Goal: Task Accomplishment & Management: Manage account settings

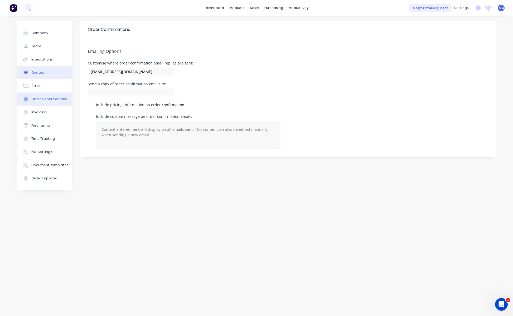
click at [49, 69] on button "Quotes" at bounding box center [44, 72] width 55 height 13
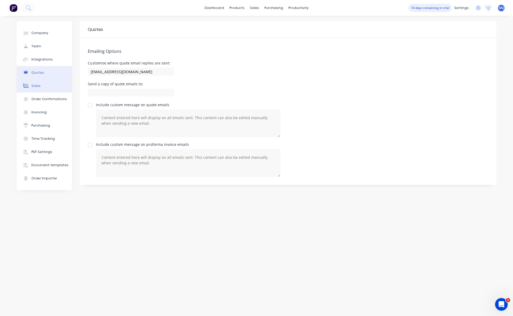
click at [37, 86] on div "Sales" at bounding box center [35, 85] width 9 height 5
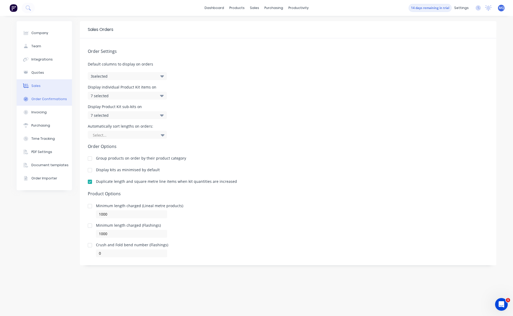
click at [38, 97] on div "Order Confirmations" at bounding box center [49, 99] width 36 height 5
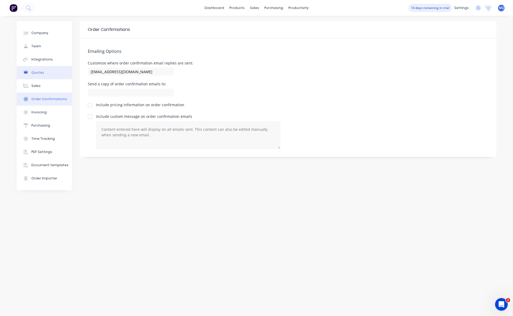
click at [39, 73] on div "Quotes" at bounding box center [37, 72] width 13 height 5
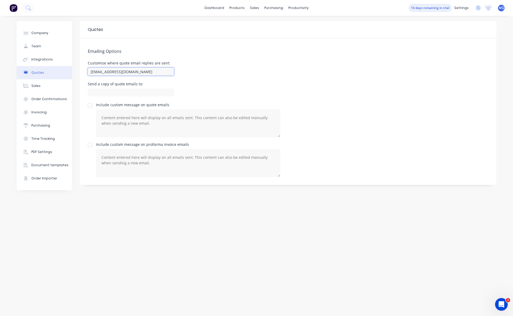
drag, startPoint x: 101, startPoint y: 71, endPoint x: 84, endPoint y: 71, distance: 16.4
click at [84, 71] on div "Emailing Options Customise where quote email replies are sent: [EMAIL_ADDRESS][…" at bounding box center [288, 111] width 417 height 146
type input "[EMAIL_ADDRESS][DOMAIN_NAME]"
click at [38, 87] on div "Sales" at bounding box center [35, 85] width 9 height 5
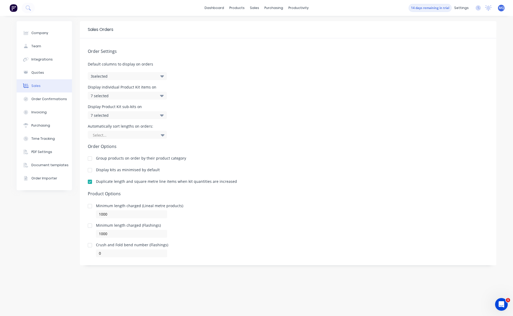
click at [133, 77] on button "3 selected" at bounding box center [127, 76] width 79 height 8
click at [186, 91] on div "Display individual Product Kit items on 7 selected" at bounding box center [288, 92] width 401 height 14
click at [144, 95] on div "7 selected" at bounding box center [122, 96] width 62 height 6
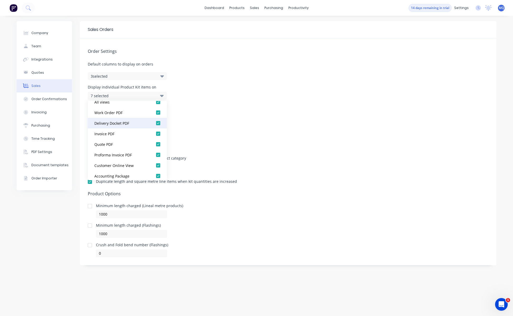
scroll to position [11, 0]
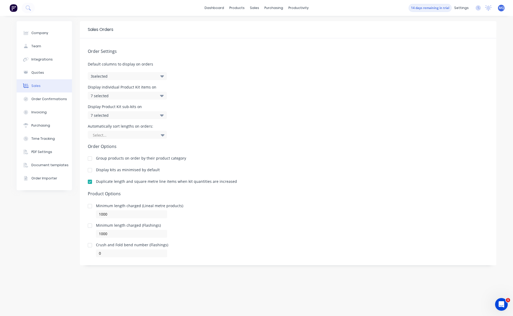
click at [194, 130] on div "Automatically sort lengths on orders: Select..." at bounding box center [288, 131] width 401 height 14
click at [146, 117] on div "7 selected" at bounding box center [122, 115] width 62 height 6
click at [211, 136] on div "Automatically sort lengths on orders: Select..." at bounding box center [288, 131] width 401 height 14
click at [153, 135] on div at bounding box center [124, 135] width 65 height 7
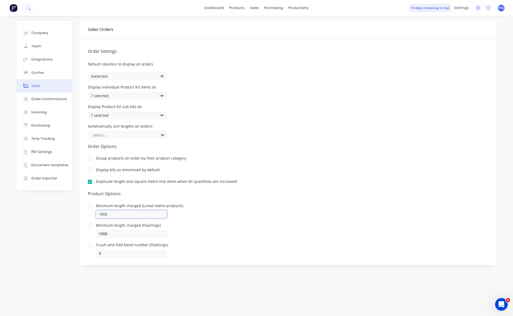
click at [108, 213] on input "1000" at bounding box center [131, 214] width 71 height 8
type input "100"
click at [497, 303] on icon "Open Intercom Messenger" at bounding box center [501, 303] width 9 height 9
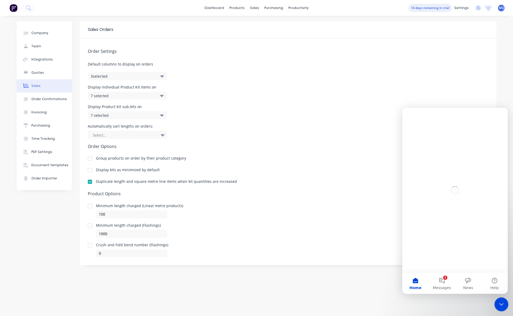
scroll to position [0, 0]
click at [497, 303] on div "Close Intercom Messenger" at bounding box center [501, 303] width 13 height 13
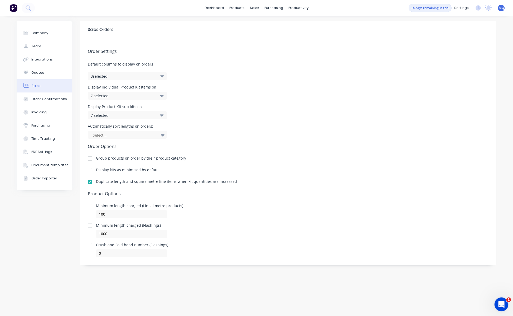
click at [496, 303] on div "Open Intercom Messenger" at bounding box center [500, 302] width 17 height 17
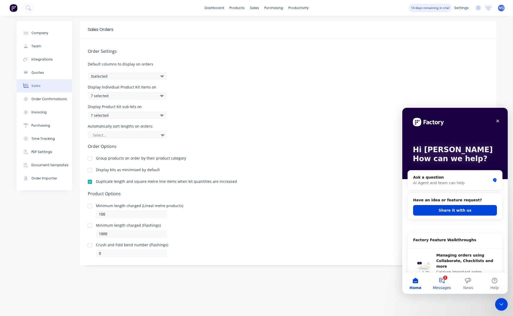
click at [449, 281] on button "1 Messages" at bounding box center [442, 282] width 26 height 21
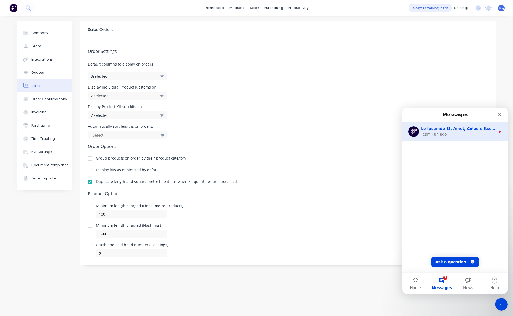
click at [461, 132] on div "Team • 8h ago" at bounding box center [458, 134] width 74 height 6
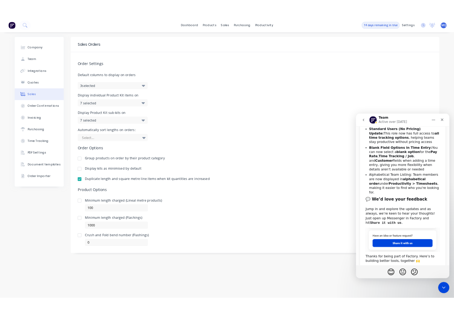
scroll to position [181, 0]
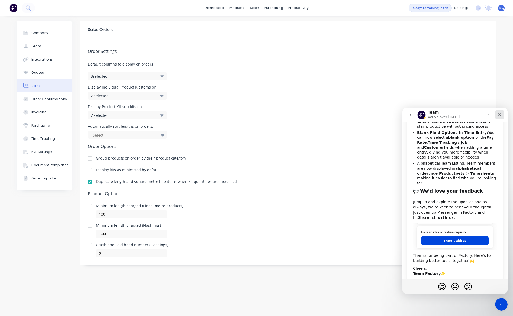
drag, startPoint x: 498, startPoint y: 115, endPoint x: 900, endPoint y: 222, distance: 416.7
click at [498, 115] on div "Close" at bounding box center [499, 114] width 9 height 9
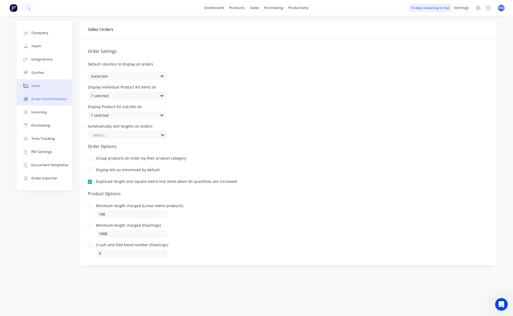
click at [44, 96] on button "Order Confirmations" at bounding box center [44, 98] width 55 height 13
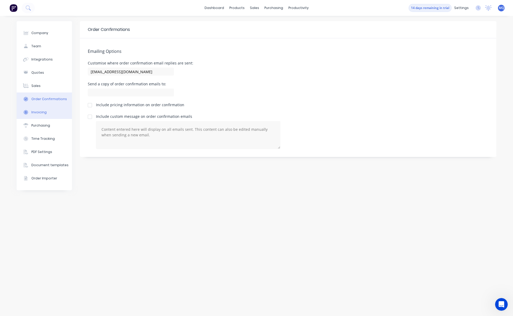
click at [38, 111] on div "Invoicing" at bounding box center [38, 112] width 15 height 5
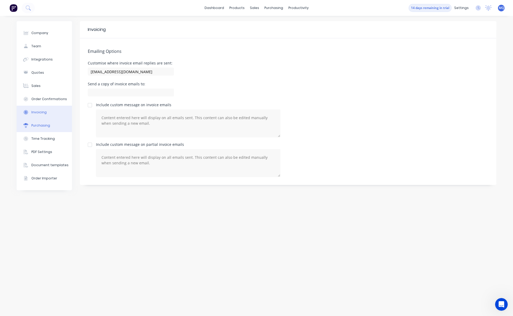
click at [39, 125] on div "Purchasing" at bounding box center [40, 125] width 19 height 5
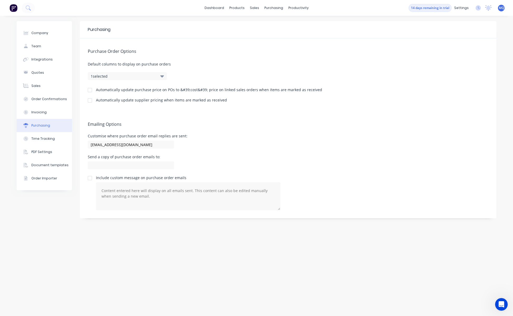
click at [112, 78] on button "1 selected" at bounding box center [127, 76] width 79 height 8
click at [91, 89] on div at bounding box center [90, 90] width 11 height 11
click at [321, 156] on div "Send a copy of purchase order emails to:" at bounding box center [288, 163] width 401 height 16
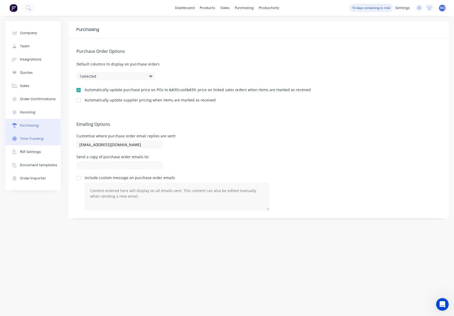
click at [35, 139] on div "Time Tracking" at bounding box center [31, 138] width 23 height 5
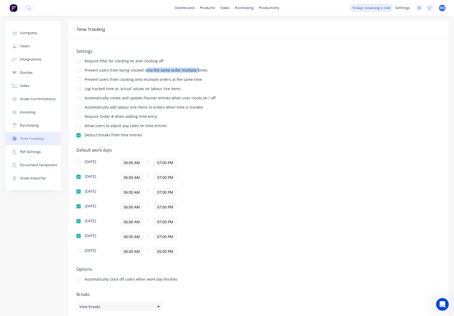
drag, startPoint x: 146, startPoint y: 68, endPoint x: 195, endPoint y: 67, distance: 49.6
click at [195, 67] on div "Settings Require PINs for clocking on and clocking off Prevent users from being…" at bounding box center [259, 95] width 365 height 93
drag, startPoint x: 131, startPoint y: 79, endPoint x: 173, endPoint y: 80, distance: 42.0
click at [173, 80] on div "Prevent users from clocking onto multiple orders at the same time" at bounding box center [143, 80] width 117 height 4
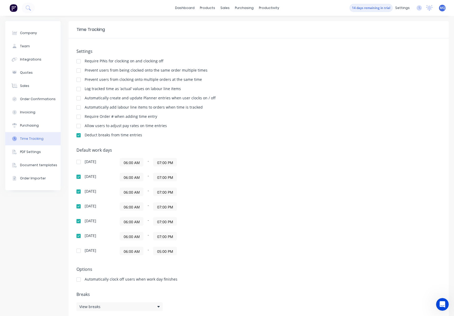
click at [80, 80] on div at bounding box center [78, 79] width 11 height 11
click at [80, 89] on div at bounding box center [78, 89] width 11 height 11
click at [80, 117] on div at bounding box center [78, 116] width 11 height 11
click at [170, 176] on input "07:00 PM" at bounding box center [165, 177] width 23 height 8
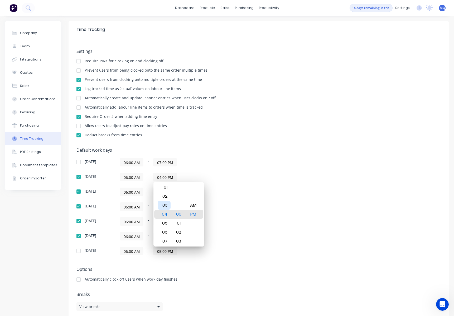
click at [165, 206] on div "03" at bounding box center [164, 205] width 13 height 9
type input "03:30 PM"
click at [182, 215] on div "30" at bounding box center [178, 213] width 13 height 9
click at [179, 215] on div "30" at bounding box center [178, 213] width 13 height 9
click at [194, 215] on div "PM" at bounding box center [193, 213] width 13 height 9
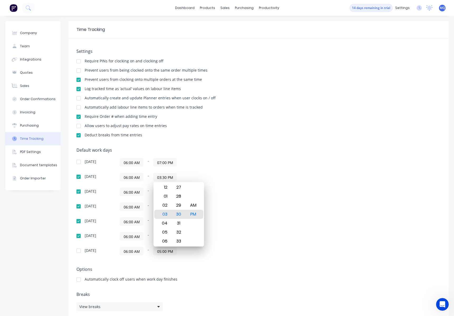
click at [233, 219] on div "06:00 AM - 07:00 PM" at bounding box center [186, 221] width 132 height 8
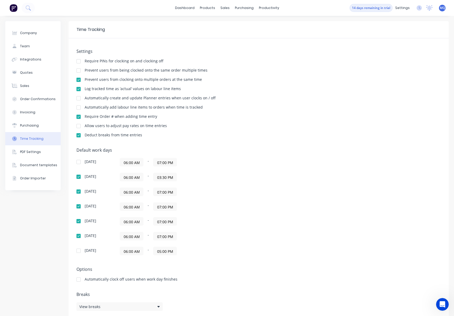
drag, startPoint x: 157, startPoint y: 178, endPoint x: 174, endPoint y: 177, distance: 17.4
click at [174, 177] on input "03:30 PM" at bounding box center [165, 177] width 23 height 8
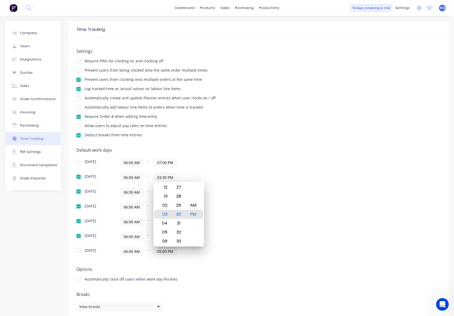
click at [209, 179] on div "06:00 AM - 03:30 PM" at bounding box center [186, 177] width 132 height 8
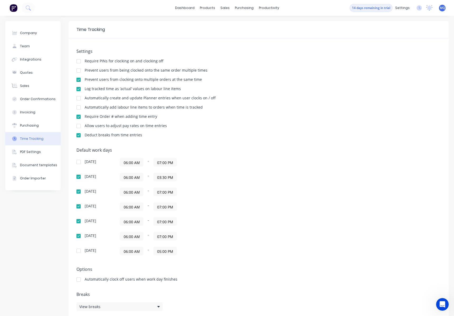
drag, startPoint x: 157, startPoint y: 190, endPoint x: 183, endPoint y: 191, distance: 25.6
click at [183, 191] on div "06:00 AM - 07:00 PM" at bounding box center [186, 191] width 132 height 8
paste input "3:3"
type input "03:30 PM"
click at [195, 206] on div "06:00 AM - 07:00 PM" at bounding box center [186, 206] width 132 height 8
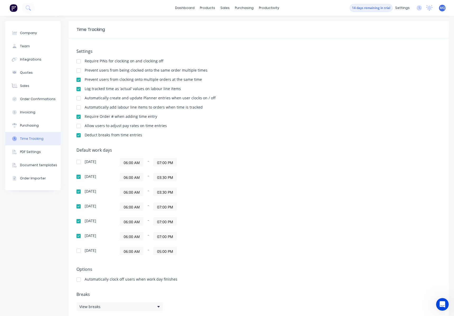
drag, startPoint x: 155, startPoint y: 207, endPoint x: 186, endPoint y: 208, distance: 31.4
click at [186, 208] on div "06:00 AM - 07:00 PM" at bounding box center [186, 206] width 132 height 8
paste input "3:3"
type input "03:30 PM"
drag, startPoint x: 158, startPoint y: 222, endPoint x: 182, endPoint y: 223, distance: 23.5
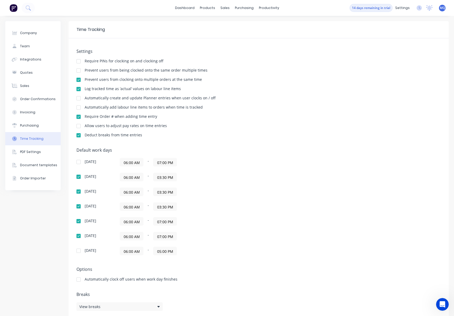
click at [181, 223] on div "06:00 AM - 07:00 PM" at bounding box center [186, 221] width 132 height 8
paste input "3:3"
type input "03:30 PM"
click at [157, 236] on input "07:00 PM" at bounding box center [165, 236] width 23 height 8
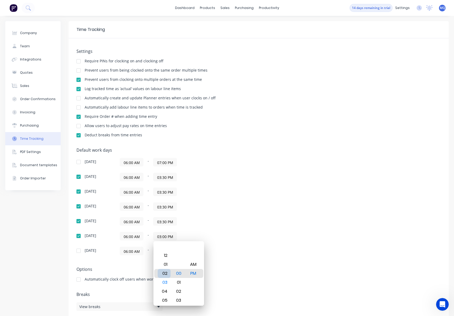
type input "02:00 PM"
click at [168, 273] on div "02" at bounding box center [164, 273] width 13 height 9
click at [194, 273] on div "PM" at bounding box center [193, 273] width 13 height 9
click at [236, 266] on div "Settings Require PINs for clocking on and clocking off Prevent users from being…" at bounding box center [259, 178] width 380 height 280
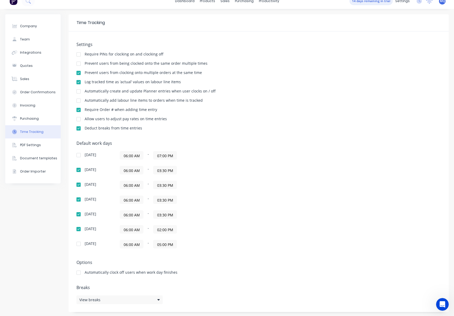
scroll to position [8, 0]
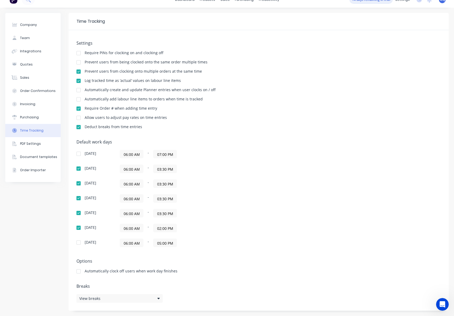
click at [78, 270] on div at bounding box center [78, 271] width 11 height 11
click at [154, 299] on div "View breaks" at bounding box center [120, 298] width 86 height 9
click at [190, 273] on button "Add break" at bounding box center [208, 273] width 66 height 8
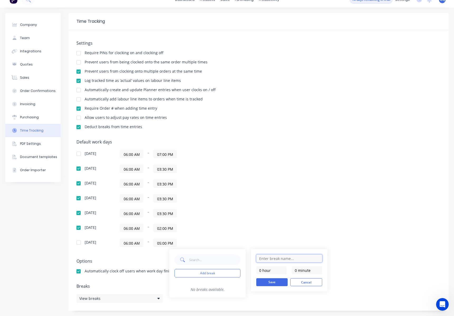
click at [274, 261] on input "text" at bounding box center [289, 258] width 66 height 8
type input "Smoko"
click at [295, 271] on input "0 minute" at bounding box center [307, 270] width 30 height 8
type input "20 minutes"
click at [282, 280] on button "Save" at bounding box center [271, 282] width 31 height 8
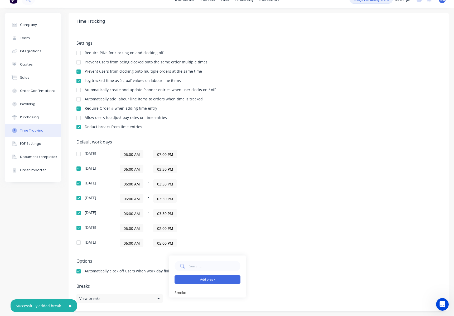
click at [201, 281] on button "Add break" at bounding box center [208, 279] width 66 height 8
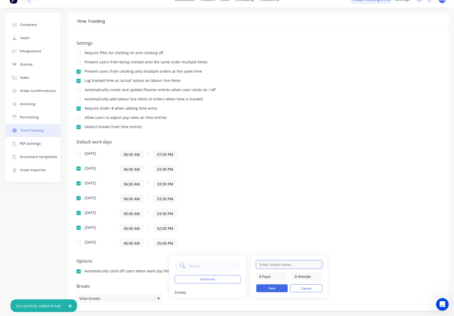
click at [277, 266] on input "text" at bounding box center [289, 264] width 66 height 8
type input "Lunch"
click at [294, 275] on input "0 minute" at bounding box center [307, 276] width 30 height 8
type input "30 minutes"
click at [274, 287] on button "Save" at bounding box center [271, 288] width 31 height 8
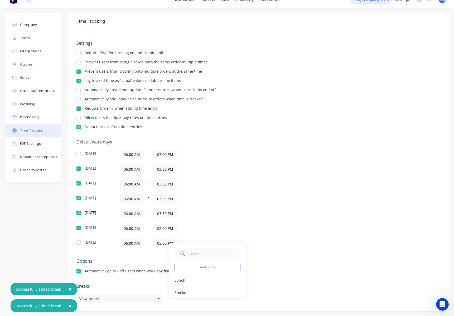
click at [308, 240] on div "Add break Lunch edit Smoko edit" at bounding box center [246, 269] width 164 height 65
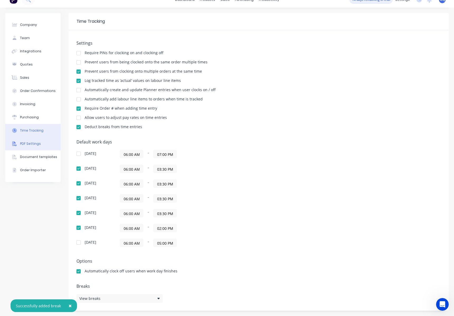
click at [36, 145] on div "PDF Settings" at bounding box center [30, 143] width 21 height 5
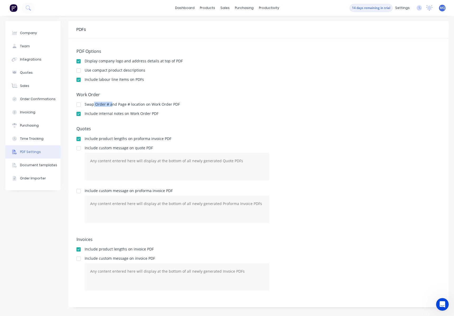
drag, startPoint x: 94, startPoint y: 102, endPoint x: 111, endPoint y: 103, distance: 16.6
click at [111, 103] on div "Swap Order # and Page # location on Work Order PDF" at bounding box center [132, 104] width 95 height 4
click at [38, 166] on div "Document templates" at bounding box center [38, 165] width 37 height 5
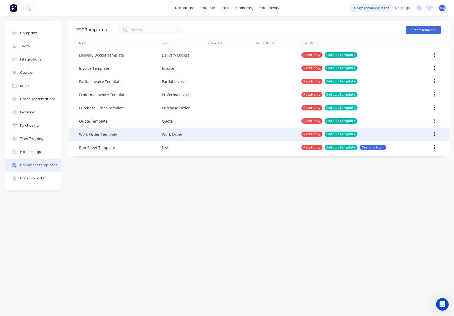
click at [95, 136] on div "Work Order Template" at bounding box center [98, 134] width 38 height 6
click at [434, 132] on button "button" at bounding box center [435, 133] width 12 height 9
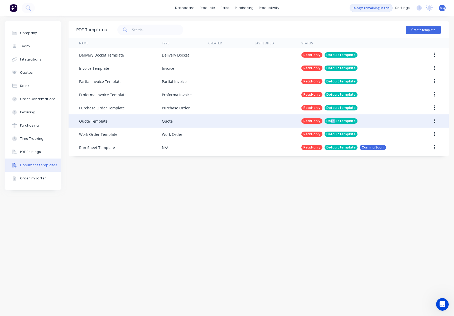
drag, startPoint x: 335, startPoint y: 126, endPoint x: 331, endPoint y: 126, distance: 3.4
click at [331, 126] on div "Read-only Default template" at bounding box center [356, 120] width 109 height 13
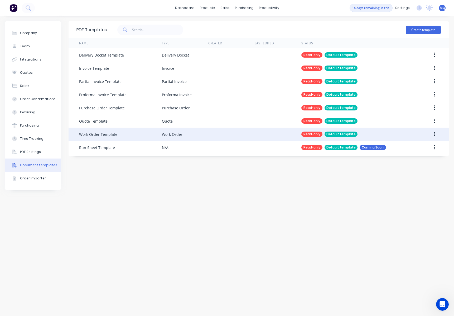
drag, startPoint x: 322, startPoint y: 134, endPoint x: 234, endPoint y: 129, distance: 88.0
click at [317, 135] on div "Read-only" at bounding box center [312, 133] width 21 height 5
click at [166, 133] on div "Work Order" at bounding box center [172, 134] width 21 height 6
click at [110, 136] on div "Work Order Template" at bounding box center [98, 134] width 38 height 6
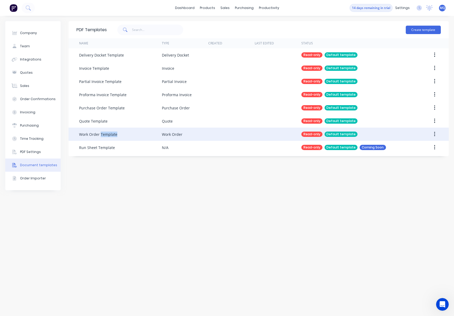
click at [110, 136] on div "Work Order Template" at bounding box center [98, 134] width 38 height 6
click at [114, 135] on div "Work Order Template" at bounding box center [98, 134] width 38 height 6
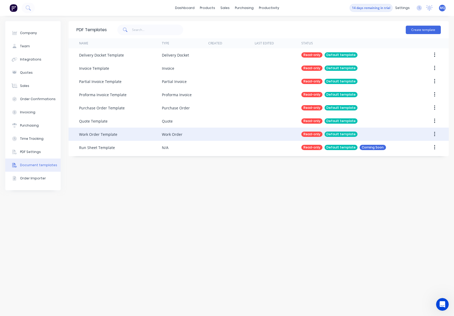
click at [120, 135] on div "Work Order Template" at bounding box center [120, 133] width 83 height 13
click at [124, 135] on div "Work Order Template" at bounding box center [120, 133] width 83 height 13
click at [125, 135] on div "Work Order Template" at bounding box center [120, 133] width 83 height 13
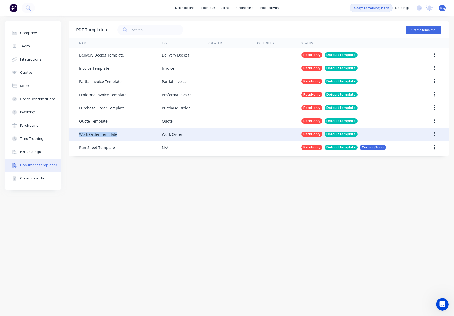
click at [125, 135] on div "Work Order Template" at bounding box center [120, 133] width 83 height 13
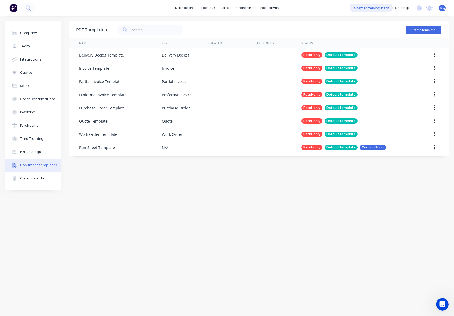
click at [164, 170] on div "PDF Templates Create template Name Type Created Last Edited Status Delivery Doc…" at bounding box center [259, 165] width 380 height 289
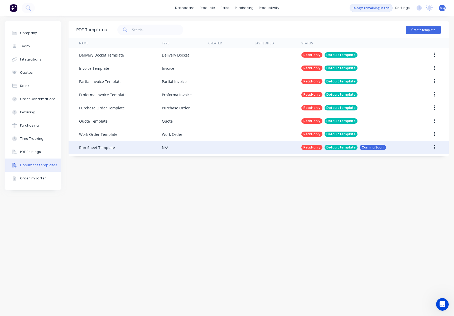
click at [134, 149] on div "Run Sheet Template" at bounding box center [120, 147] width 83 height 13
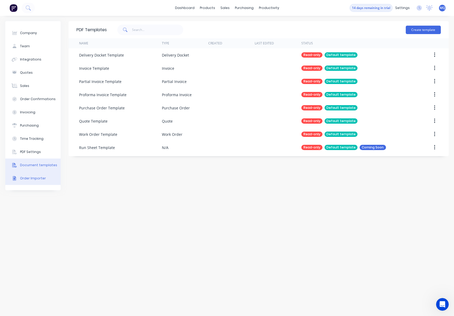
click at [36, 181] on button "Order Importer" at bounding box center [32, 177] width 55 height 13
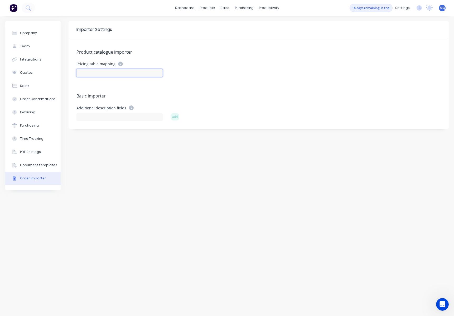
click at [143, 77] on input at bounding box center [120, 73] width 86 height 8
click at [143, 76] on input at bounding box center [120, 73] width 86 height 8
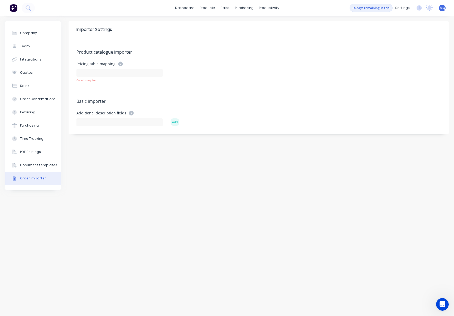
click at [174, 117] on div "add" at bounding box center [175, 118] width 9 height 15
click at [132, 75] on input at bounding box center [120, 73] width 86 height 8
click at [128, 119] on input at bounding box center [120, 122] width 86 height 8
click at [126, 136] on div "Importer Settings Product catalogue importer Pricing table mapping Code is requ…" at bounding box center [259, 165] width 380 height 289
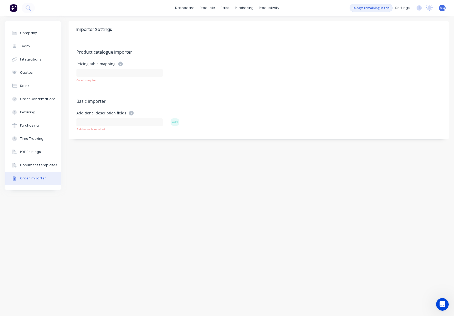
click at [126, 136] on div "Product catalogue importer Pricing table mapping Code is required Basic importe…" at bounding box center [259, 88] width 380 height 101
click at [149, 120] on input at bounding box center [120, 122] width 86 height 8
click at [36, 34] on div "Company" at bounding box center [28, 33] width 17 height 5
select select "AU"
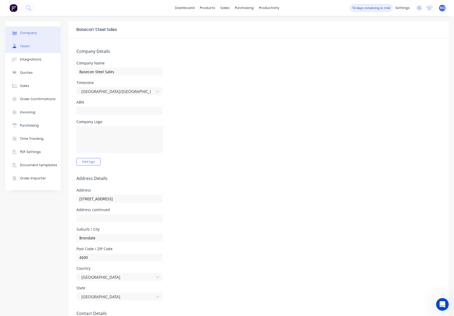
click at [31, 45] on button "Team" at bounding box center [32, 46] width 55 height 13
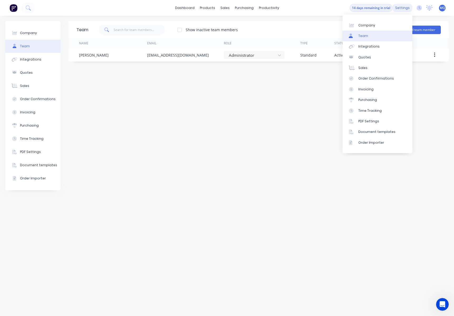
click at [410, 7] on div "settings" at bounding box center [403, 8] width 20 height 8
click at [376, 90] on link "Invoicing" at bounding box center [378, 89] width 70 height 11
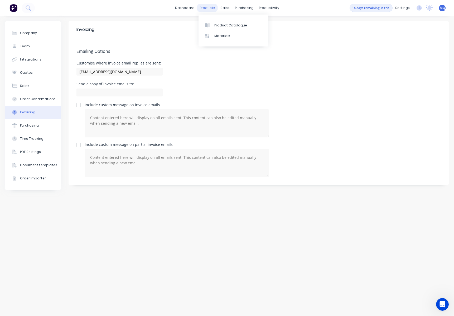
click at [203, 7] on div "products" at bounding box center [207, 8] width 21 height 8
click at [209, 8] on div "products" at bounding box center [207, 8] width 21 height 8
click at [218, 36] on div "Materials" at bounding box center [222, 36] width 16 height 5
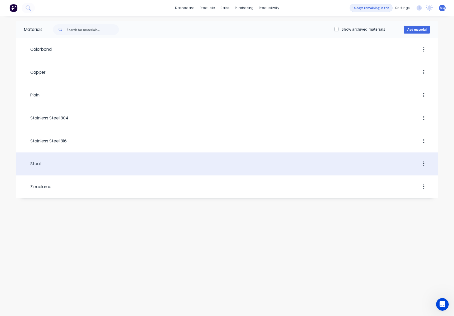
click at [145, 162] on div at bounding box center [236, 163] width 390 height 9
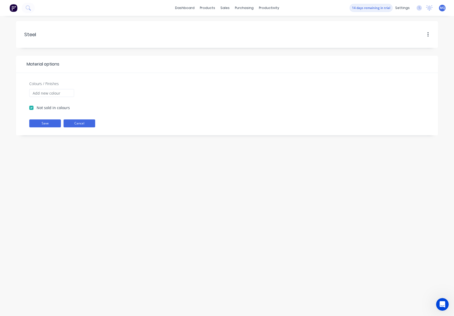
click at [69, 123] on button "Cancel" at bounding box center [80, 123] width 32 height 8
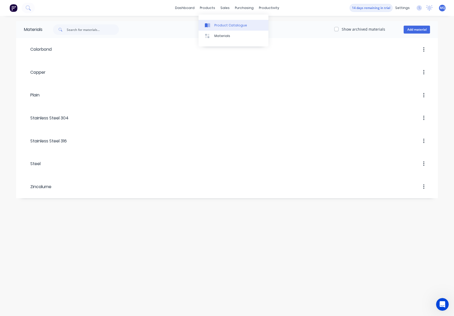
click at [217, 25] on div "Product Catalogue" at bounding box center [230, 25] width 33 height 5
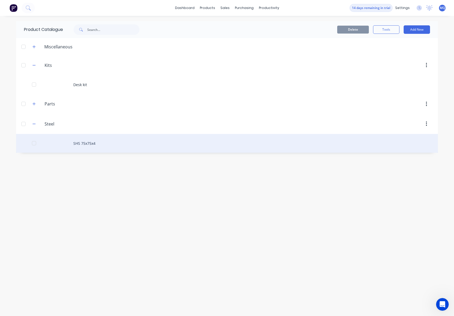
click at [84, 145] on div "SHS 75x75x4" at bounding box center [227, 143] width 422 height 19
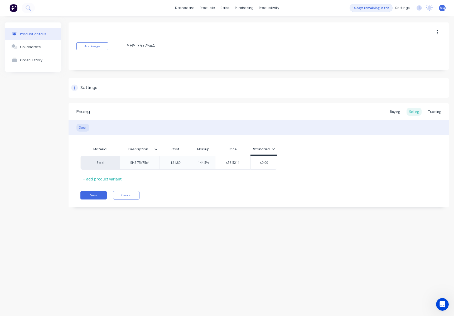
click at [91, 89] on div "Settings" at bounding box center [88, 87] width 17 height 7
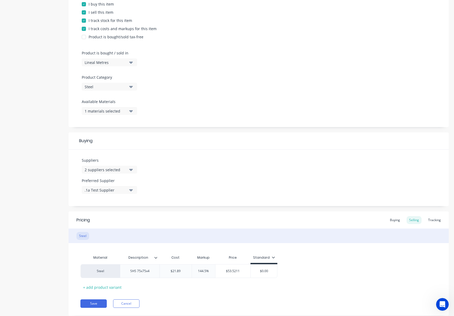
scroll to position [130, 0]
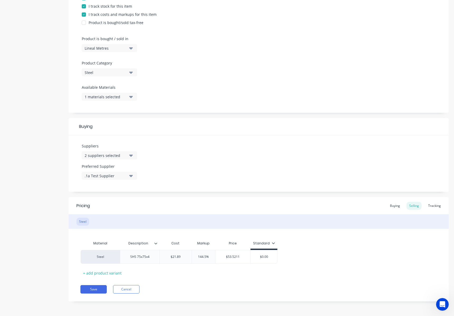
click at [130, 99] on button "1 materials selected" at bounding box center [109, 97] width 55 height 8
click at [178, 116] on div "Product Options I buy this item I sell this item I track stock for this item I …" at bounding box center [259, 80] width 380 height 224
click at [108, 271] on div "+ add product variant" at bounding box center [102, 273] width 44 height 8
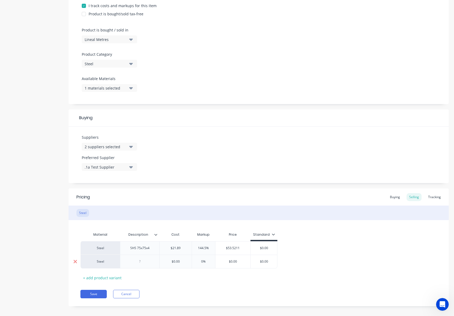
scroll to position [144, 0]
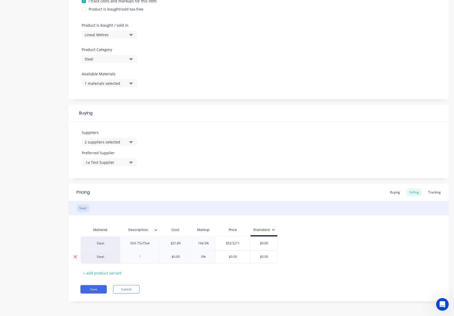
click at [73, 257] on icon at bounding box center [75, 256] width 4 height 5
type textarea "x"
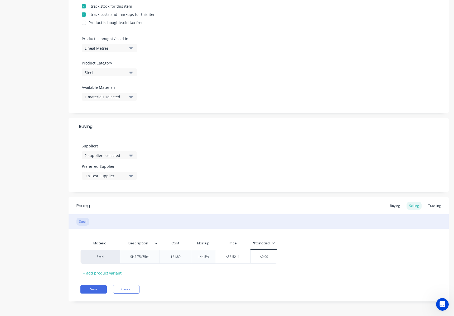
scroll to position [130, 0]
click at [430, 206] on div "Tracking" at bounding box center [435, 206] width 18 height 8
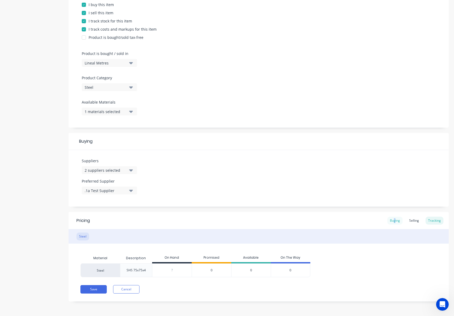
click at [391, 220] on div "Buying" at bounding box center [395, 220] width 15 height 8
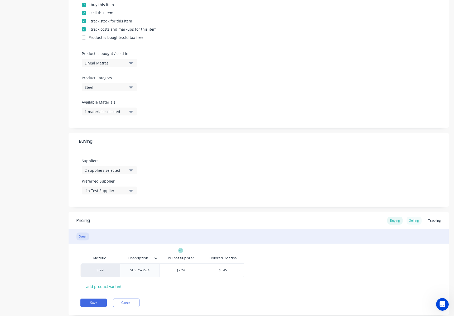
click at [408, 220] on div "Selling" at bounding box center [414, 220] width 15 height 8
click at [433, 222] on div "Tracking" at bounding box center [435, 220] width 18 height 8
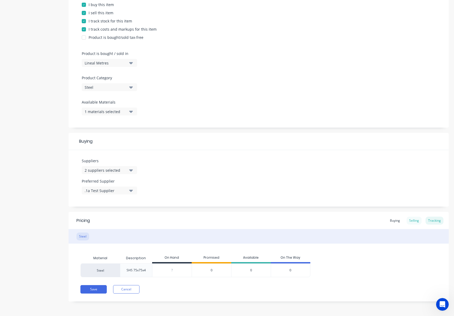
click at [413, 223] on div "Selling" at bounding box center [414, 220] width 15 height 8
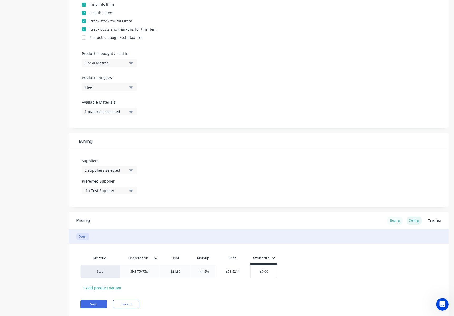
click at [393, 222] on div "Buying" at bounding box center [395, 220] width 15 height 8
click at [269, 268] on div "Steel SHS 75x75x4 $7.24 $8.45" at bounding box center [258, 270] width 357 height 14
click at [157, 261] on div "Description" at bounding box center [140, 257] width 40 height 13
type input "Description"
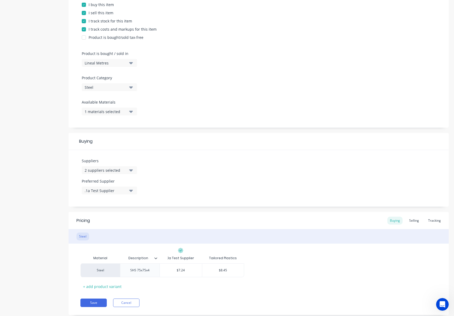
click at [152, 258] on input "Description" at bounding box center [138, 257] width 36 height 5
drag, startPoint x: 147, startPoint y: 263, endPoint x: 186, endPoint y: 261, distance: 39.1
click at [186, 261] on div "Material Description Description .1a Test Supplier Tailored Plastics" at bounding box center [162, 257] width 164 height 11
type textarea "x"
drag, startPoint x: 184, startPoint y: 258, endPoint x: 151, endPoint y: 259, distance: 32.7
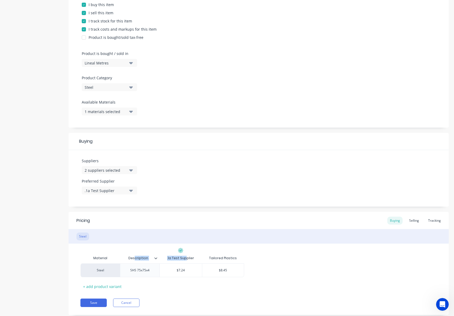
click at [138, 260] on div "Material Description .1a Test Supplier Tailored Plastics" at bounding box center [162, 257] width 164 height 11
drag, startPoint x: 183, startPoint y: 258, endPoint x: 191, endPoint y: 259, distance: 8.4
click at [183, 258] on div ".1a Test Supplier" at bounding box center [180, 257] width 27 height 5
click at [195, 259] on div ".1a Test Supplier" at bounding box center [181, 257] width 42 height 11
type input "Description"
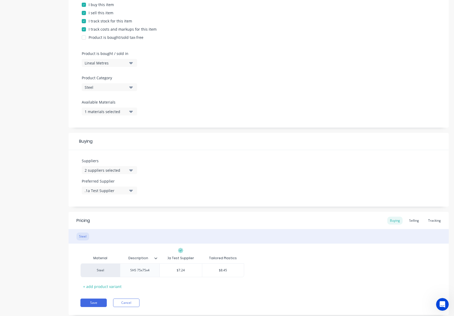
click at [149, 257] on input "Description" at bounding box center [138, 257] width 36 height 5
click at [153, 261] on div "Description" at bounding box center [138, 257] width 36 height 13
drag, startPoint x: 153, startPoint y: 261, endPoint x: 248, endPoint y: 260, distance: 95.0
click at [249, 260] on div "Material Description Description .1a Test Supplier Tailored Plastics Steel SHS …" at bounding box center [258, 271] width 357 height 38
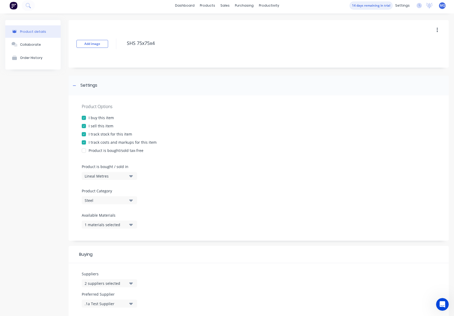
scroll to position [0, 0]
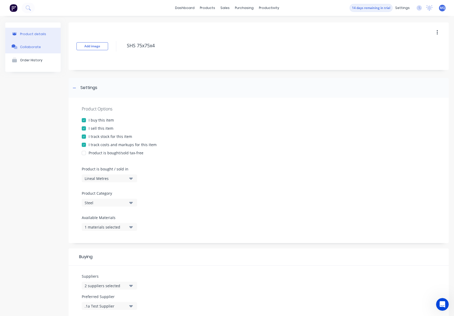
click at [32, 45] on div "Collaborate" at bounding box center [30, 47] width 21 height 4
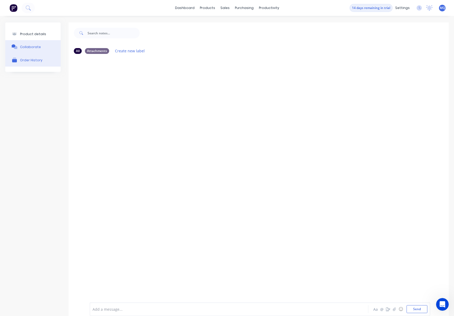
click at [26, 62] on div "Order History" at bounding box center [31, 60] width 22 height 4
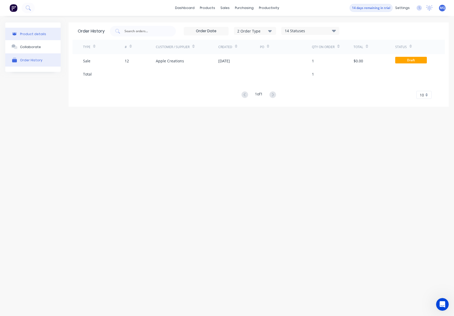
click at [45, 36] on button "Product details" at bounding box center [32, 34] width 55 height 12
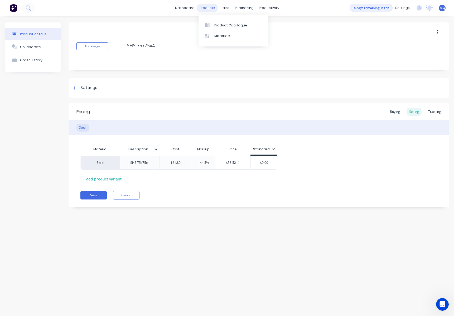
click at [212, 10] on div "products" at bounding box center [207, 8] width 21 height 8
click at [210, 22] on link "Product Catalogue" at bounding box center [234, 25] width 70 height 11
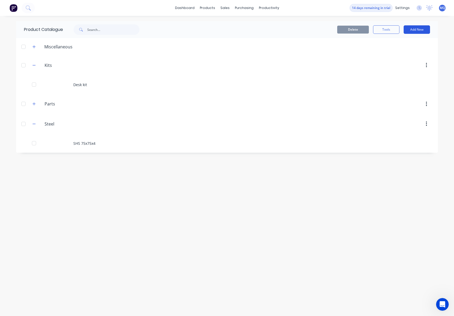
click at [415, 26] on button "Add New" at bounding box center [417, 29] width 26 height 8
click at [408, 51] on div "Product" at bounding box center [405, 54] width 41 height 8
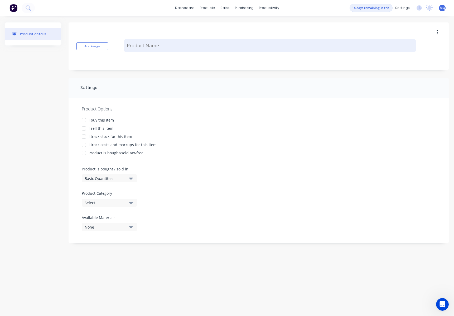
click at [301, 42] on textarea at bounding box center [270, 45] width 292 height 12
type textarea "x"
type textarea "S"
type textarea "x"
type textarea "SH"
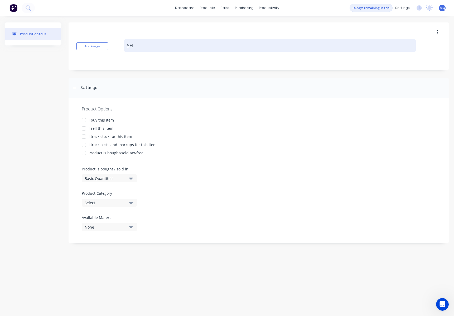
type textarea "x"
type textarea "SHS"
type textarea "x"
type textarea "SHS"
type textarea "x"
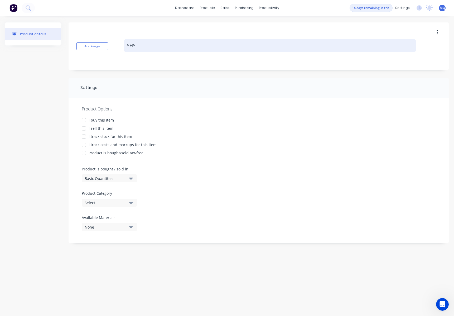
type textarea "SHS 1"
type textarea "x"
type textarea "SHS 15"
type textarea "x"
type textarea "SHS 1"
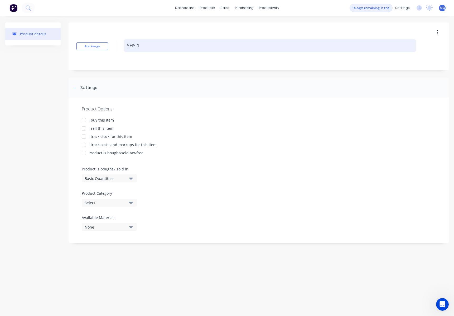
type textarea "x"
type textarea "SHS"
type textarea "x"
type textarea "SHS"
type textarea "x"
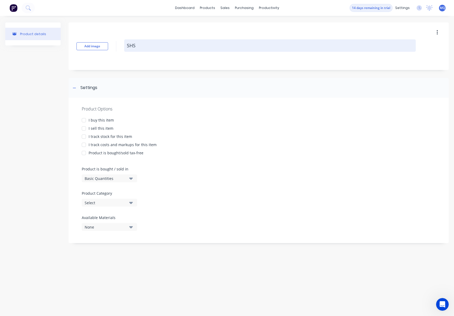
type textarea "SH"
type textarea "x"
type textarea "S"
type textarea "x"
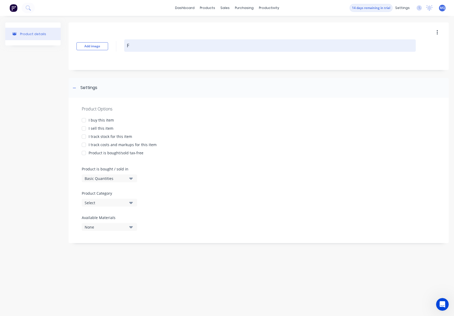
type textarea "FB"
type textarea "x"
type textarea "FB"
type textarea "x"
type textarea "FB 1"
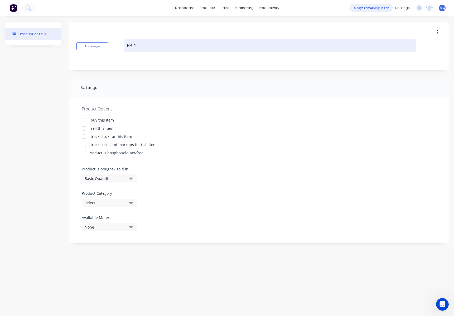
type textarea "x"
type textarea "FB 15"
type textarea "x"
type textarea "FB 150"
type textarea "x"
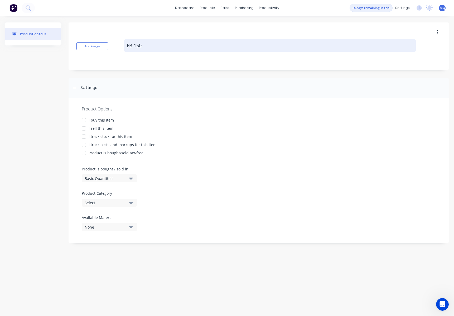
type textarea "FB 150x"
type textarea "x"
type textarea "FB 150x"
type textarea "x"
type textarea "FB 150x"
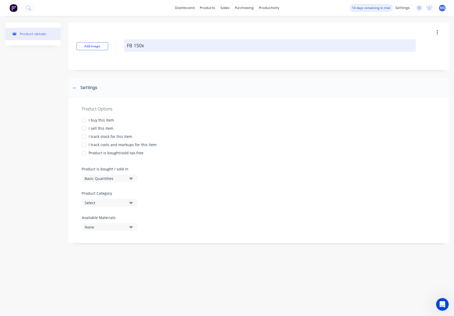
type textarea "x"
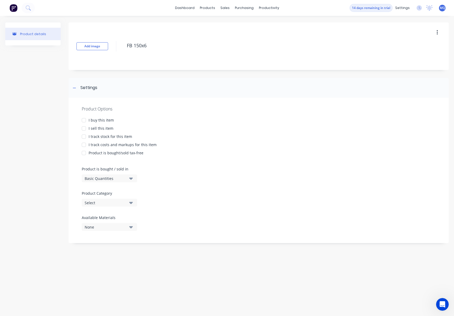
type textarea "FB 150x6"
type textarea "x"
type textarea "FB 150x6"
click at [104, 120] on div "I buy this item" at bounding box center [101, 120] width 25 height 6
click at [104, 127] on div "I sell this item" at bounding box center [101, 128] width 25 height 6
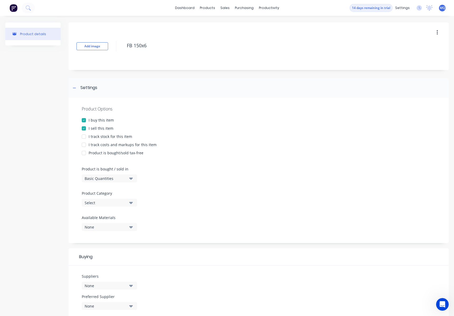
click at [104, 137] on div "I track stock for this item" at bounding box center [111, 136] width 44 height 6
click at [103, 146] on div "I track costs and markups for this item" at bounding box center [123, 145] width 68 height 6
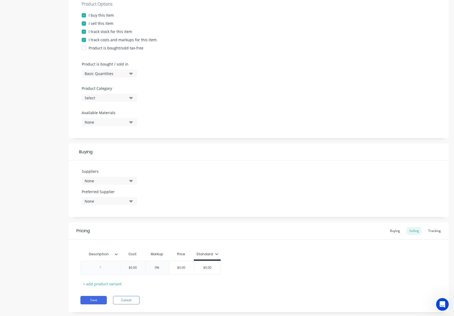
scroll to position [106, 0]
click at [96, 40] on div "I track costs and markups for this item" at bounding box center [123, 39] width 68 height 6
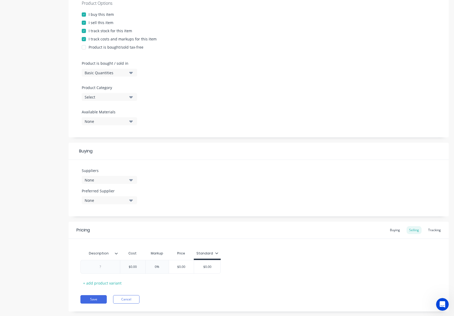
click at [96, 40] on div "I track costs and markups for this item" at bounding box center [123, 39] width 68 height 6
click at [127, 71] on button "Basic Quantities" at bounding box center [109, 73] width 55 height 8
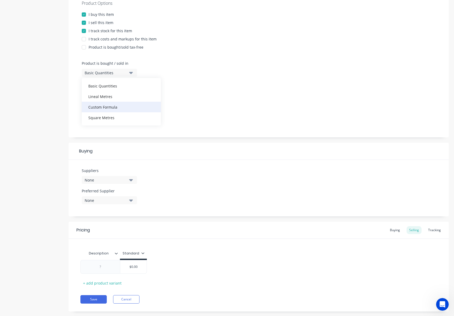
click at [119, 104] on div "Custom Formula" at bounding box center [121, 107] width 79 height 11
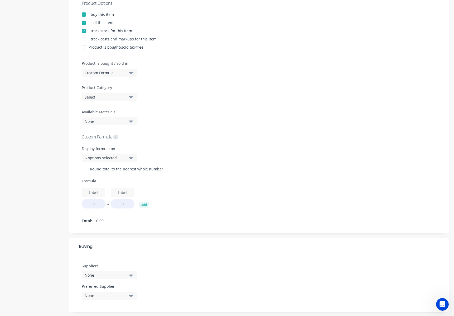
click at [127, 74] on button "Custom Formula" at bounding box center [109, 73] width 55 height 8
click at [120, 120] on div "Square Metres" at bounding box center [121, 117] width 79 height 11
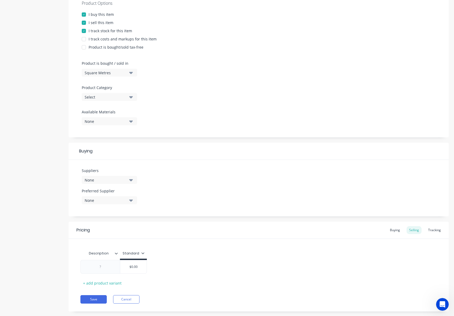
click at [132, 71] on icon "button" at bounding box center [131, 73] width 4 height 6
click at [122, 100] on div "Lineal Metres" at bounding box center [121, 96] width 79 height 11
click at [123, 96] on div "Select" at bounding box center [106, 97] width 42 height 6
click at [121, 158] on div "Steel" at bounding box center [121, 157] width 79 height 11
click at [121, 122] on div "None" at bounding box center [106, 121] width 42 height 6
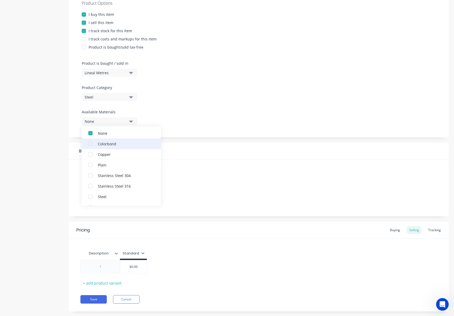
scroll to position [26, 0]
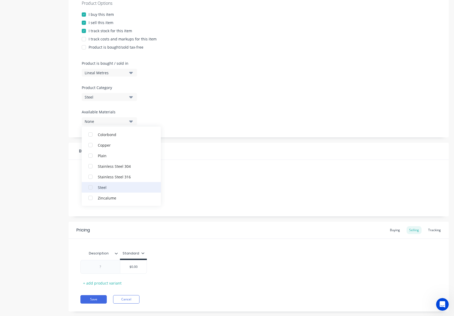
click at [130, 188] on div "Steel" at bounding box center [124, 187] width 53 height 6
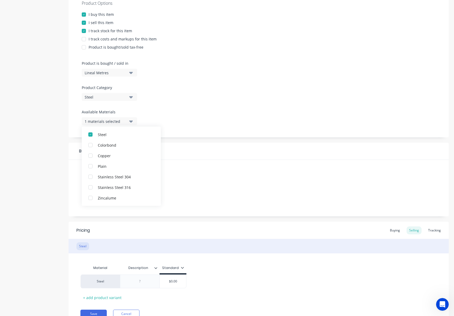
click at [163, 121] on div "Product Options I buy this item I sell this item I track stock for this item I …" at bounding box center [259, 64] width 380 height 145
click at [131, 178] on icon "button" at bounding box center [131, 180] width 4 height 6
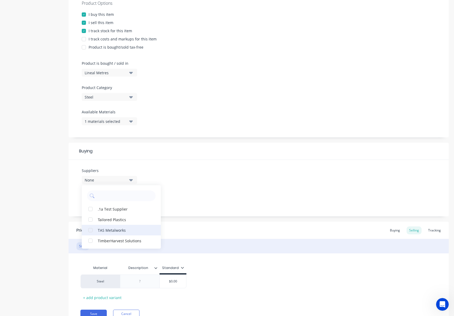
click at [126, 229] on div "TAS Metalworks" at bounding box center [124, 230] width 53 height 6
click at [159, 178] on div "Suppliers 1 suppliers selected TAS Metalworks .1a Test Supplier Tailored Plasti…" at bounding box center [259, 188] width 380 height 56
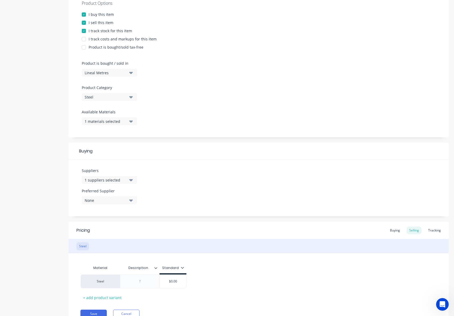
click at [126, 202] on div "None" at bounding box center [106, 200] width 42 height 6
click at [109, 229] on div "TAS Metalworks" at bounding box center [124, 229] width 53 height 6
click at [141, 182] on div "Suppliers 1 suppliers selected Preferred Supplier TAS Metalworks TAS Metalworks" at bounding box center [259, 188] width 380 height 56
click at [133, 181] on button "1 suppliers selected" at bounding box center [109, 180] width 55 height 8
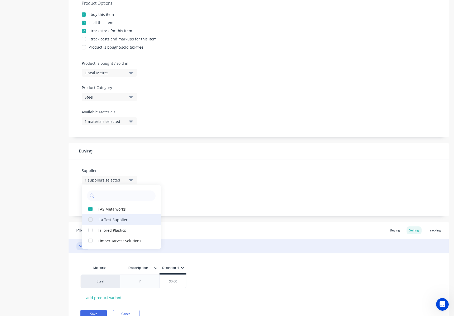
click at [129, 220] on div ".1a Test Supplier" at bounding box center [124, 219] width 53 height 6
type textarea "x"
click at [164, 182] on div "Suppliers 2 suppliers selected .1a Test Supplier TAS Metalworks Tailored Plasti…" at bounding box center [259, 188] width 380 height 56
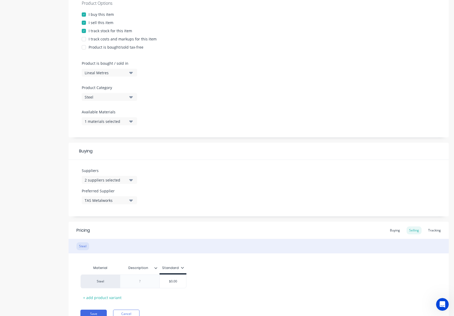
click at [134, 200] on button "TAS Metalworks" at bounding box center [109, 200] width 55 height 8
click at [130, 200] on icon "button" at bounding box center [131, 200] width 4 height 2
click at [168, 189] on div "Suppliers 2 suppliers selected Preferred Supplier TAS Metalworks" at bounding box center [259, 188] width 380 height 56
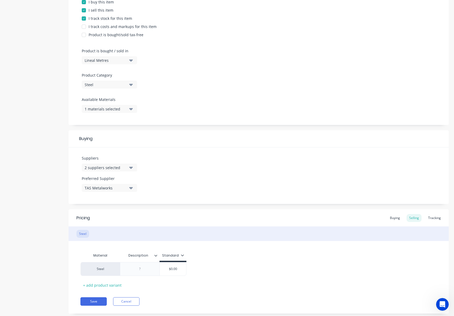
scroll to position [130, 0]
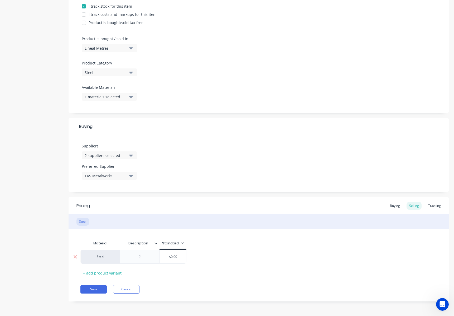
click at [140, 258] on div at bounding box center [140, 256] width 26 height 7
click at [116, 270] on div "+ add product variant" at bounding box center [102, 273] width 44 height 8
type textarea "x"
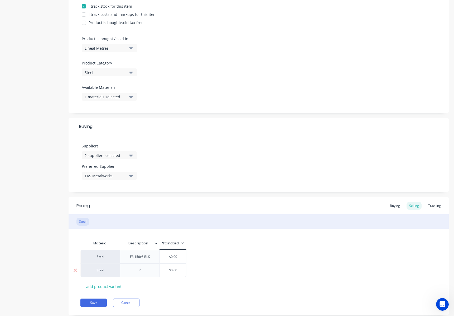
click at [145, 272] on div at bounding box center [140, 269] width 26 height 7
click at [178, 259] on div "$0.00" at bounding box center [173, 256] width 26 height 13
type textarea "x"
type input "$0.00"
click at [388, 205] on div "Buying" at bounding box center [395, 206] width 15 height 8
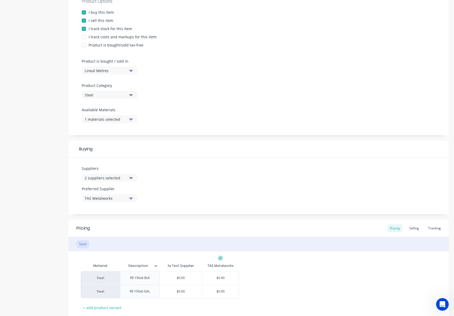
scroll to position [77, 0]
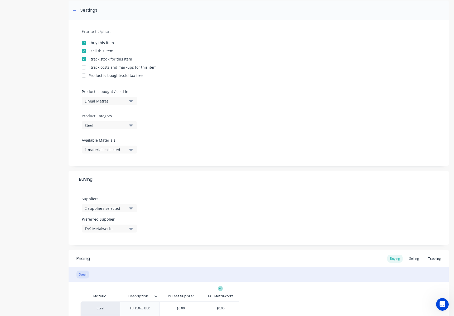
click at [84, 44] on div at bounding box center [84, 42] width 11 height 11
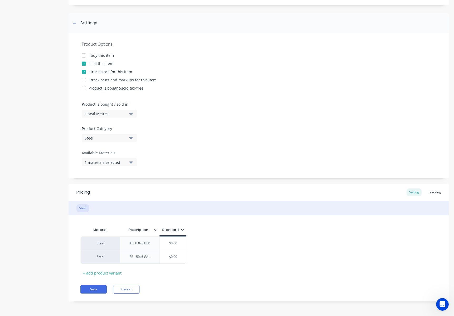
scroll to position [65, 0]
click at [84, 55] on div at bounding box center [84, 55] width 11 height 11
type textarea "x"
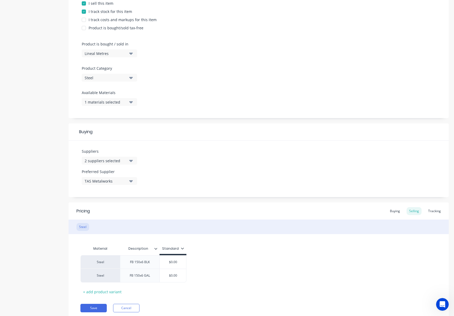
scroll to position [117, 0]
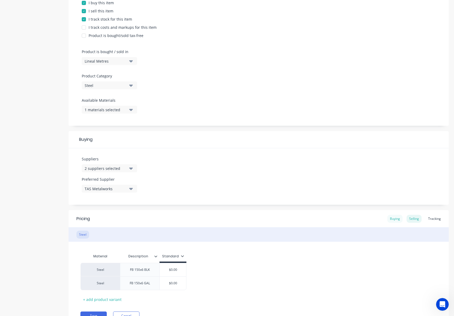
drag, startPoint x: 394, startPoint y: 215, endPoint x: 391, endPoint y: 215, distance: 2.7
click at [393, 215] on div "Buying" at bounding box center [395, 218] width 15 height 8
type input "$0.00"
click at [181, 270] on input "$0.00" at bounding box center [181, 268] width 42 height 5
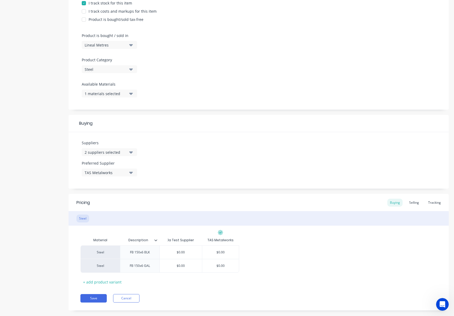
scroll to position [142, 0]
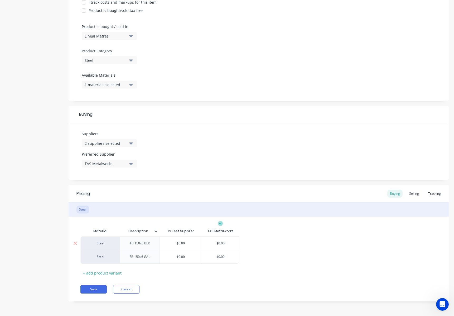
click at [180, 245] on input "$0.00" at bounding box center [181, 243] width 42 height 5
type textarea "x"
type input "$4"
type textarea "x"
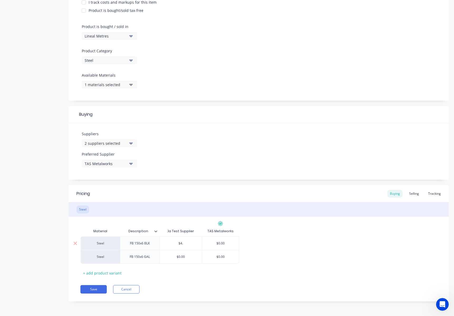
type input "$4.5"
type textarea "x"
type input "$4.5"
type input "$0.00"
type textarea "x"
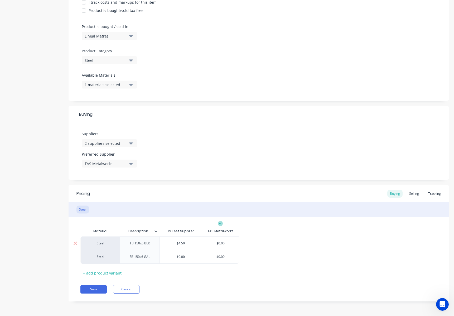
type input "$0.004"
type textarea "x"
type input "$0.004."
type textarea "x"
type input "$0.004.6"
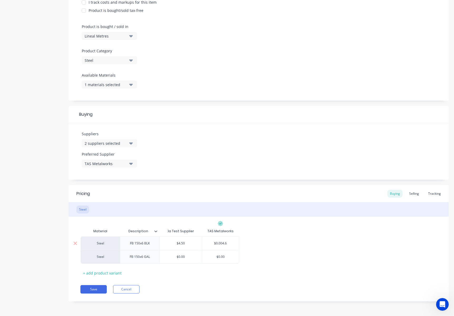
type textarea "x"
type input "$0.004.65"
type textarea "x"
type input "$0.004.6"
type textarea "x"
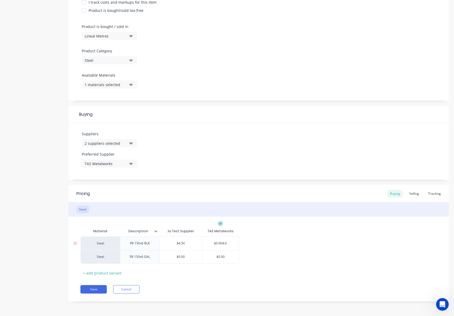
type input "$0.004."
type textarea "x"
type input "$0.004"
type textarea "x"
type input "$0.00"
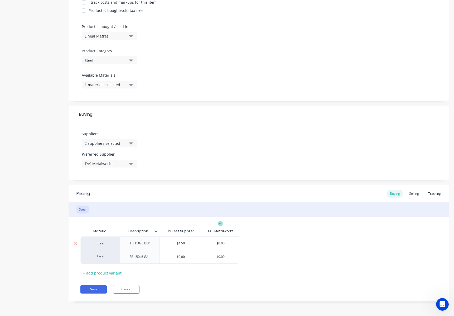
type textarea "x"
type input "$0.0"
type textarea "x"
type input "$0."
type textarea "x"
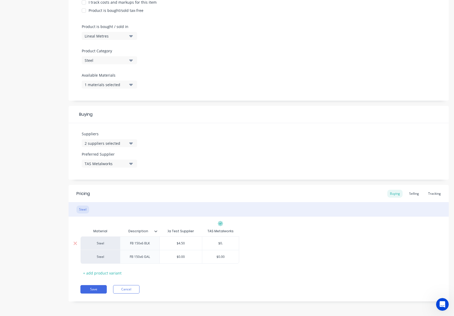
type input "$0"
type textarea "x"
type input "$"
type textarea "x"
type input "$4"
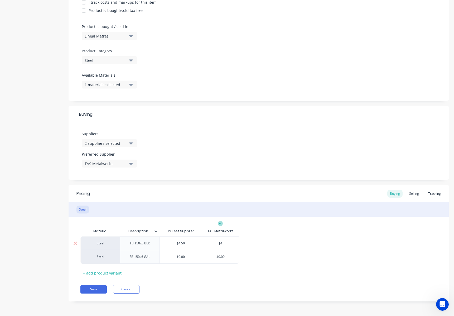
type textarea "x"
type input "$4."
type textarea "x"
type input "$4.6"
type textarea "x"
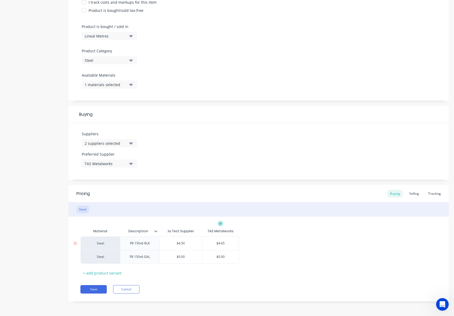
type input "$4.65"
type textarea "x"
type input "$0.00"
type textarea "x"
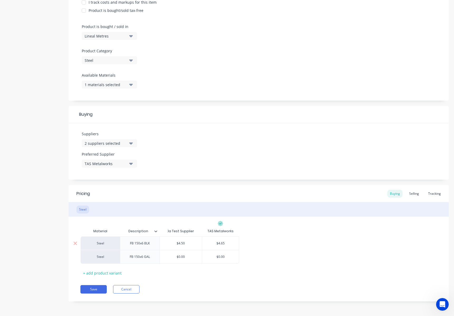
type input "$0.0"
type textarea "x"
type input "$0."
type textarea "x"
type input "$0"
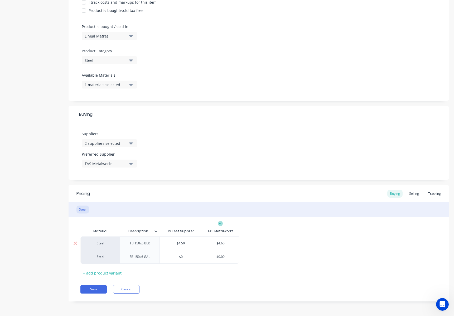
type textarea "x"
type input "$"
type textarea "x"
type input "$6"
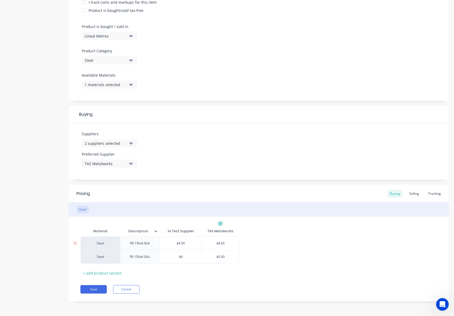
type textarea "x"
type input "$6."
type textarea "x"
type input "$6.5"
type input "$0.00"
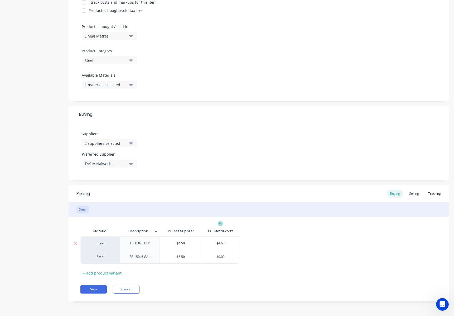
type textarea "x"
type input "$0.0"
type textarea "x"
type input "$0."
type textarea "x"
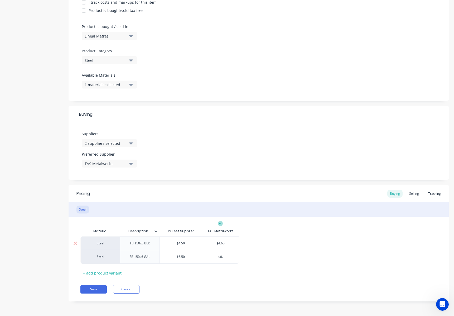
type input "$0"
type textarea "x"
type input "$"
type textarea "x"
type input "$6"
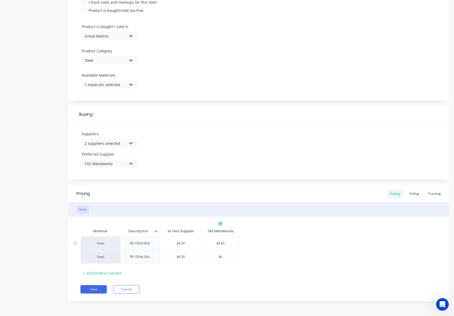
type textarea "x"
type input "$6."
type textarea "x"
type input "$6.75"
type textarea "x"
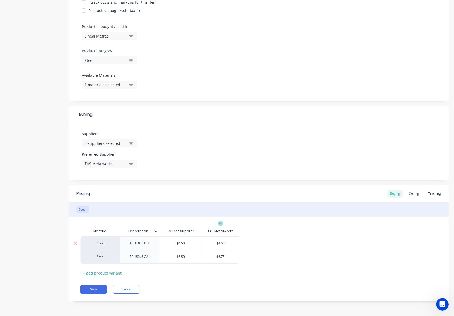
type input "$6.75"
click at [278, 245] on div "Steel FB 150x6 BLK $4.50 $4.5 $4.65 $4.65 Steel FB 150x6 GAL $6.50 $6.5 $6.75 $…" at bounding box center [258, 249] width 357 height 27
click at [94, 287] on button "Save" at bounding box center [93, 289] width 26 height 8
type textarea "x"
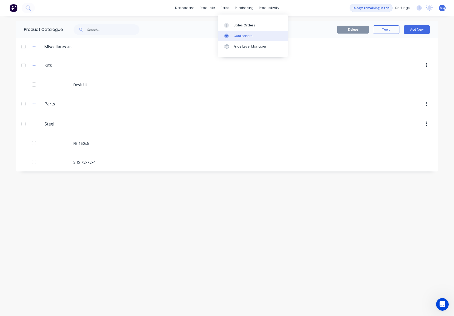
click at [226, 36] on icon at bounding box center [226, 36] width 3 height 2
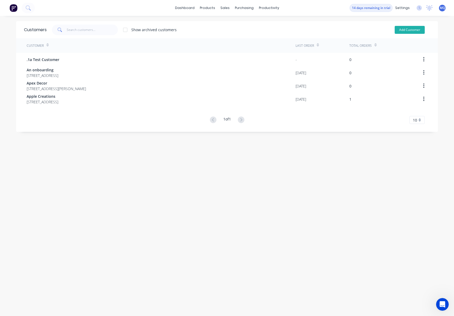
click at [404, 31] on button "Add Customer" at bounding box center [410, 30] width 30 height 8
select select "AU"
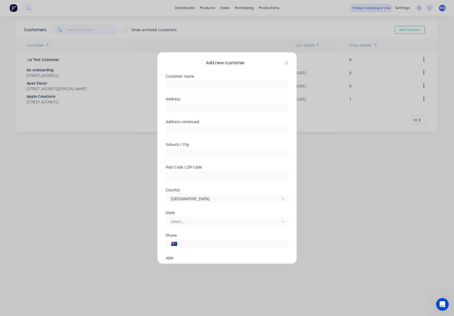
click at [285, 63] on icon at bounding box center [286, 63] width 3 height 4
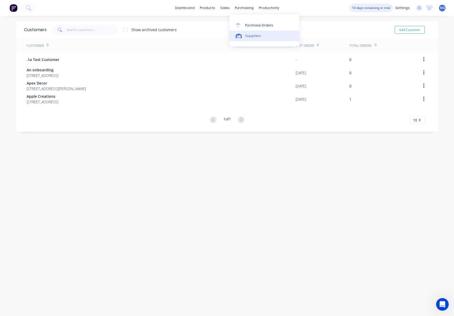
click at [241, 34] on icon at bounding box center [239, 36] width 6 height 5
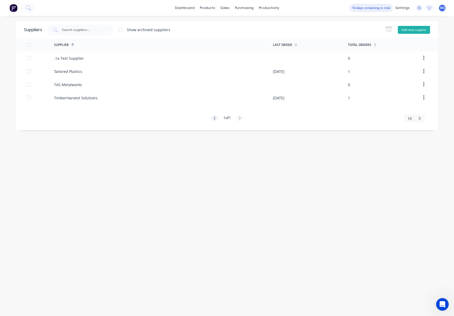
click at [409, 29] on button "Add new supplier" at bounding box center [414, 30] width 32 height 8
select select "AU"
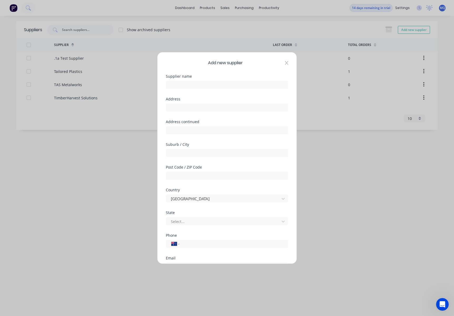
click at [281, 62] on div "Add new supplier" at bounding box center [227, 63] width 122 height 6
click at [285, 64] on icon at bounding box center [286, 63] width 3 height 4
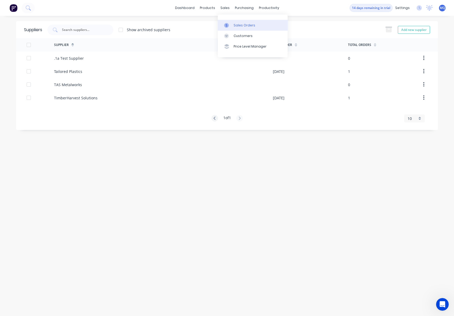
click at [226, 25] on icon at bounding box center [227, 25] width 2 height 3
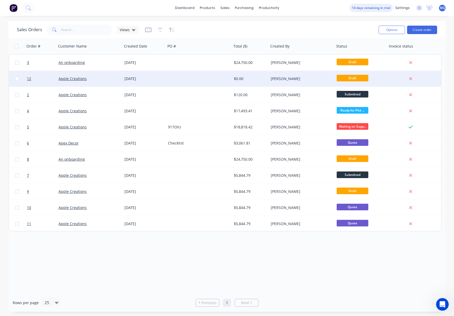
click at [240, 79] on div "$0.00" at bounding box center [249, 78] width 31 height 5
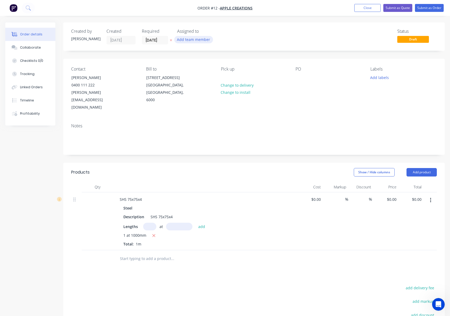
click at [203, 41] on button "Add team member" at bounding box center [193, 39] width 39 height 7
click at [202, 69] on div "[PERSON_NAME] (You)" at bounding box center [219, 69] width 53 height 6
click at [258, 64] on div "Contact [PERSON_NAME] [PHONE_NUMBER] [PERSON_NAME][EMAIL_ADDRESS][DOMAIN_NAME] …" at bounding box center [254, 89] width 382 height 60
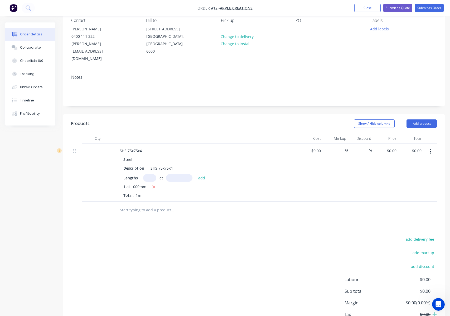
scroll to position [53, 0]
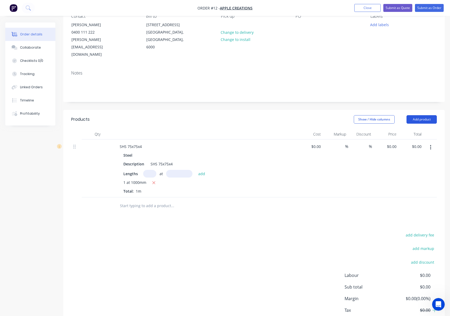
click at [425, 115] on button "Add product" at bounding box center [422, 119] width 30 height 8
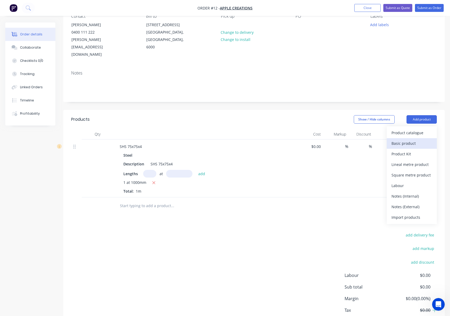
click at [424, 139] on div "Basic product" at bounding box center [412, 143] width 41 height 8
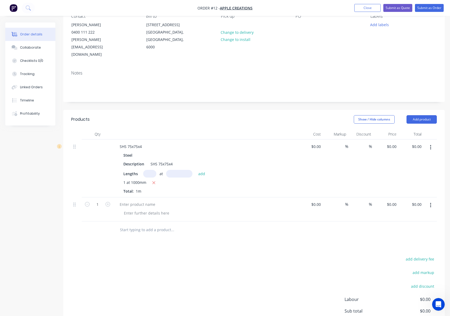
drag, startPoint x: 201, startPoint y: 182, endPoint x: 174, endPoint y: 188, distance: 28.4
click at [197, 197] on div at bounding box center [205, 209] width 185 height 24
click at [161, 200] on div at bounding box center [206, 204] width 180 height 8
click at [146, 200] on div at bounding box center [138, 204] width 44 height 8
click at [395, 161] on div "$0.00 $0.00" at bounding box center [386, 168] width 25 height 58
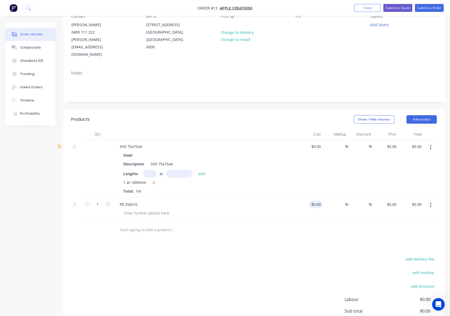
drag, startPoint x: 346, startPoint y: 195, endPoint x: 323, endPoint y: 190, distance: 24.1
click at [333, 197] on div "%" at bounding box center [335, 209] width 25 height 24
click at [322, 200] on input at bounding box center [320, 204] width 6 height 8
type input "$0.00"
drag, startPoint x: 338, startPoint y: 189, endPoint x: 349, endPoint y: 189, distance: 11.1
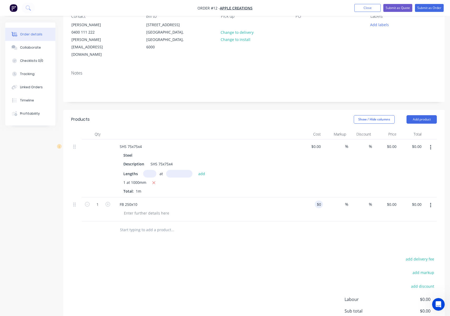
click at [338, 200] on div "%" at bounding box center [342, 204] width 11 height 8
click at [418, 115] on button "Add product" at bounding box center [422, 119] width 30 height 8
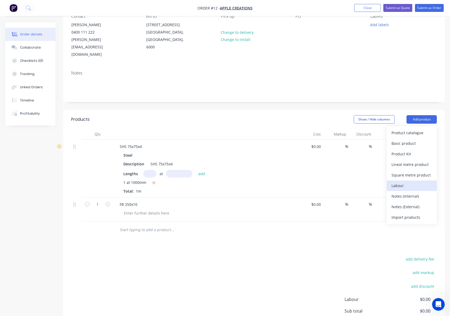
click at [408, 182] on div "Labour" at bounding box center [412, 186] width 41 height 8
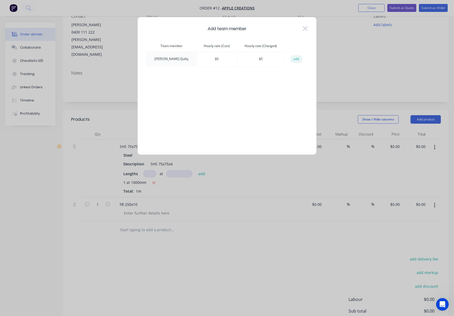
click at [209, 59] on td "$ 0" at bounding box center [217, 59] width 40 height 15
drag, startPoint x: 204, startPoint y: 57, endPoint x: 212, endPoint y: 56, distance: 8.1
click at [204, 57] on td "$ 0" at bounding box center [217, 59] width 40 height 15
click at [294, 60] on button "add" at bounding box center [297, 59] width 12 height 8
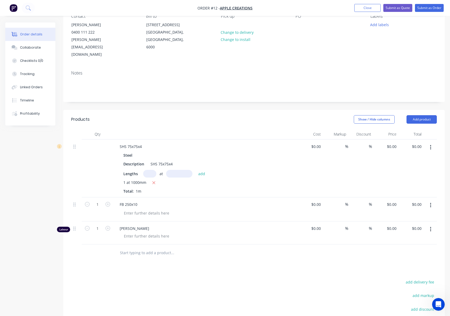
click at [434, 200] on button "button" at bounding box center [431, 204] width 12 height 9
click at [420, 247] on div "Delete" at bounding box center [412, 251] width 41 height 8
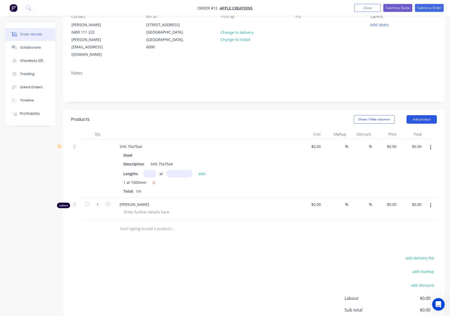
click at [422, 115] on button "Add product" at bounding box center [422, 119] width 30 height 8
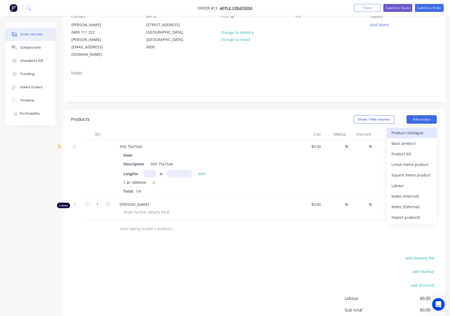
click at [420, 129] on div "Product catalogue" at bounding box center [412, 133] width 41 height 8
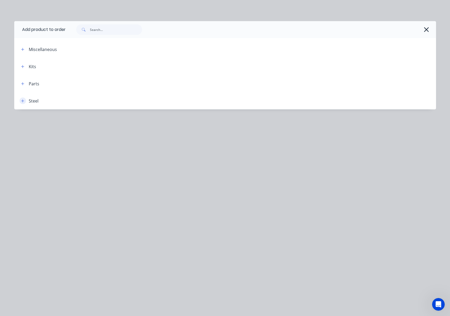
click at [21, 101] on icon "button" at bounding box center [22, 101] width 3 height 4
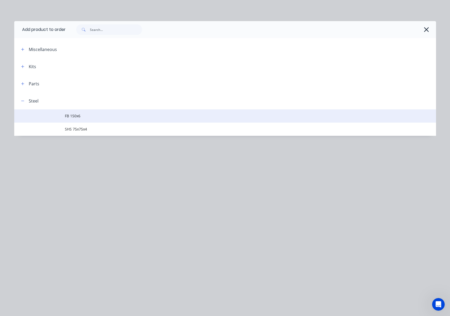
click at [73, 117] on span "FB 150x6" at bounding box center [213, 116] width 297 height 6
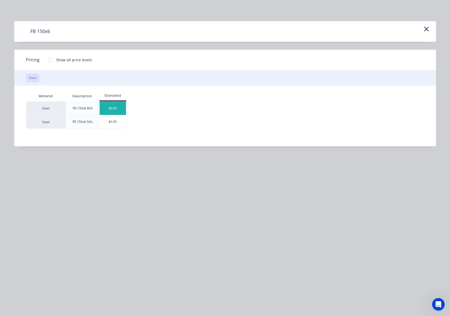
click at [113, 109] on div "$0.00" at bounding box center [113, 108] width 26 height 13
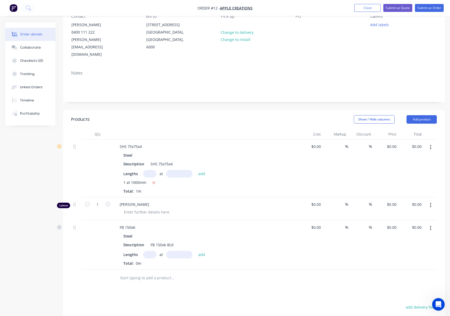
click at [152, 250] on input "text" at bounding box center [149, 254] width 13 height 8
click at [182, 250] on input "text" at bounding box center [179, 254] width 26 height 8
click at [149, 250] on input "text" at bounding box center [149, 254] width 13 height 8
type input "1"
click at [188, 250] on input "text" at bounding box center [179, 254] width 26 height 8
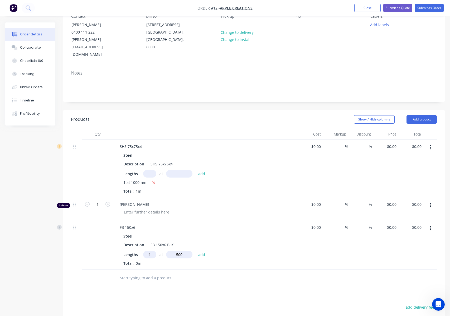
type input "500"
click at [196, 250] on button "add" at bounding box center [202, 253] width 12 height 7
type input "3"
type input "300"
click at [196, 250] on button "add" at bounding box center [202, 253] width 12 height 7
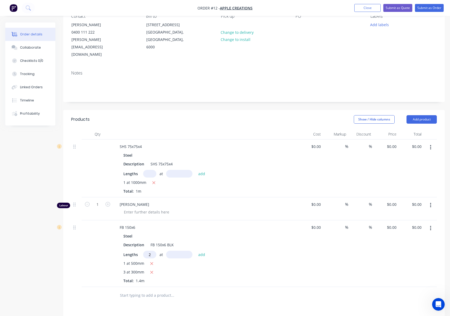
type input "2"
type input "1000"
click at [196, 250] on button "add" at bounding box center [202, 253] width 12 height 7
click at [148, 170] on input "text" at bounding box center [149, 174] width 13 height 8
type input "3"
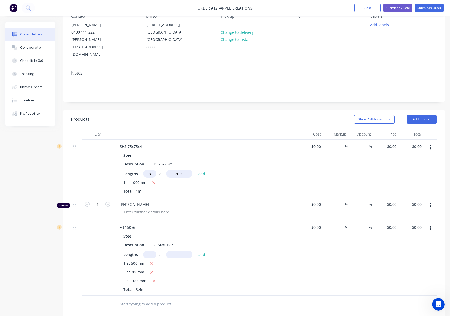
type input "2650"
click at [196, 170] on button "add" at bounding box center [202, 173] width 12 height 7
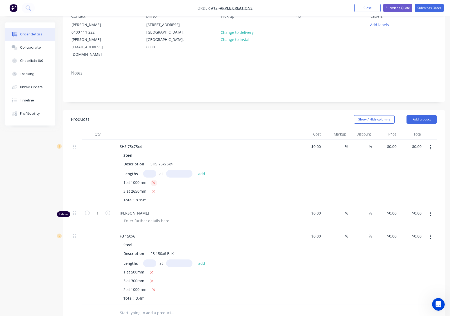
click at [155, 180] on icon "button" at bounding box center [153, 182] width 3 height 5
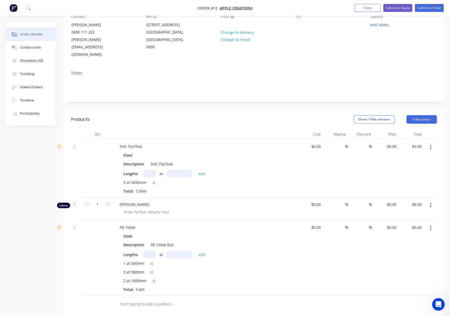
click at [153, 170] on input "text" at bounding box center [149, 174] width 13 height 8
type input "2"
type input "450"
click at [196, 170] on button "add" at bounding box center [202, 173] width 12 height 7
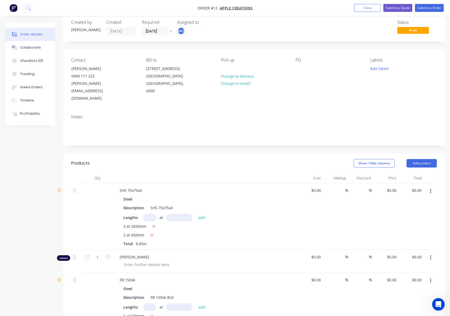
scroll to position [0, 0]
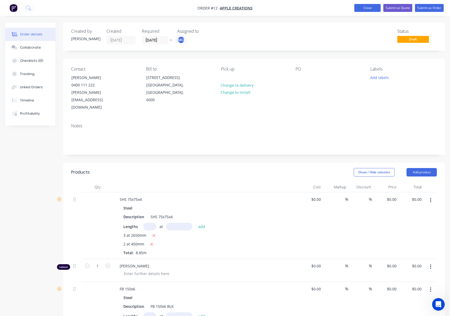
click at [360, 8] on button "Close" at bounding box center [368, 8] width 26 height 8
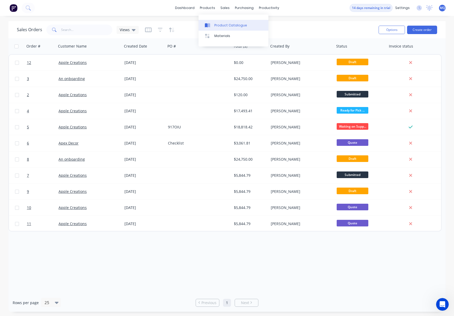
click at [210, 23] on icon at bounding box center [207, 25] width 5 height 5
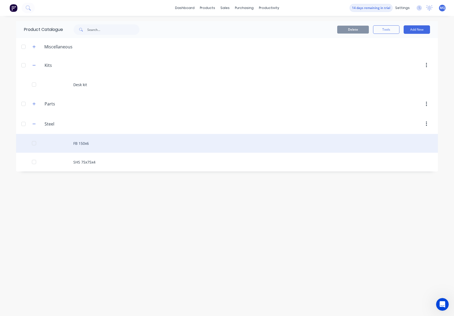
click at [88, 145] on div "FB 150x6" at bounding box center [227, 143] width 422 height 19
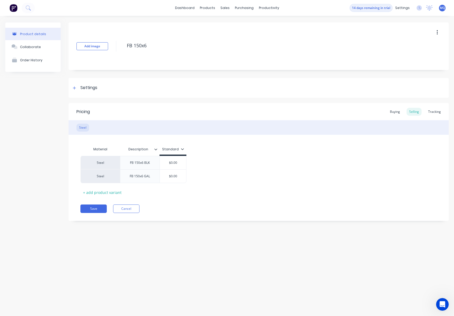
type textarea "x"
type input "$0.00"
click at [174, 162] on input "$0.00" at bounding box center [173, 162] width 26 height 5
type input "$0.00"
click at [174, 176] on input "$0.00" at bounding box center [173, 176] width 26 height 5
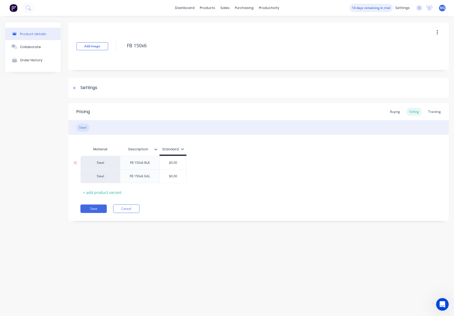
click at [174, 164] on input "$0.00" at bounding box center [173, 162] width 26 height 5
click at [173, 174] on input "$0.00" at bounding box center [173, 176] width 26 height 5
click at [173, 161] on input "$0.00" at bounding box center [173, 162] width 26 height 5
click at [207, 7] on div "products" at bounding box center [207, 8] width 21 height 8
click at [215, 22] on link "Product Catalogue" at bounding box center [234, 25] width 70 height 11
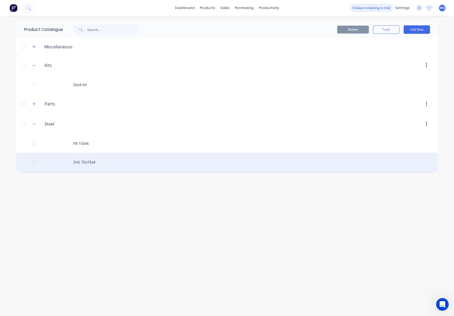
click at [95, 160] on div "SHS 75x75x4" at bounding box center [227, 161] width 422 height 19
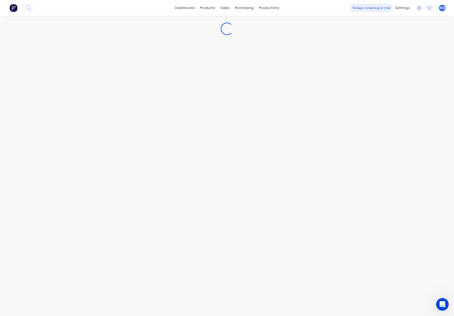
type textarea "x"
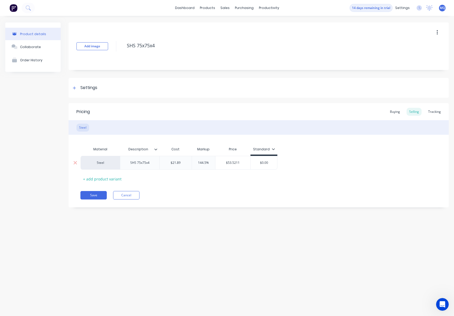
type input "$53.5211"
click at [227, 163] on input "$53.5211" at bounding box center [233, 162] width 35 height 5
click at [238, 163] on input "$53.5211" at bounding box center [233, 162] width 35 height 5
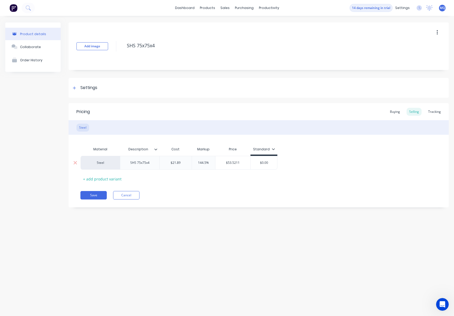
type input "$0.00"
click at [264, 161] on input "$0.00" at bounding box center [264, 162] width 26 height 5
drag, startPoint x: 270, startPoint y: 162, endPoint x: 258, endPoint y: 162, distance: 12.1
click at [258, 162] on input "$0.00" at bounding box center [264, 162] width 26 height 5
type textarea "x"
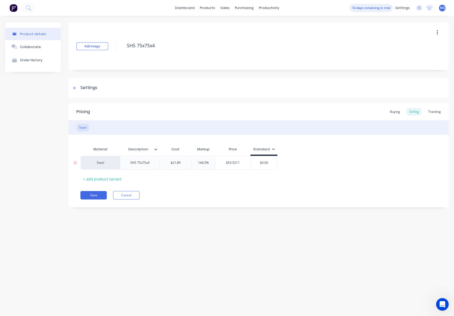
type input "5"
type textarea "x"
type input "54"
type textarea "x"
type input "54."
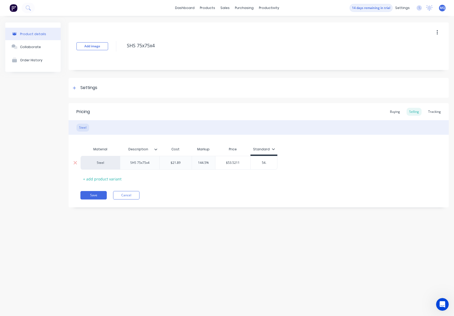
type textarea "x"
type input "54.2"
type textarea "x"
type input "54.24"
click at [291, 171] on div "Material Description Cost Markup Price Standard Steel SHS 75x75x4 $21.89 144.5%…" at bounding box center [258, 163] width 357 height 39
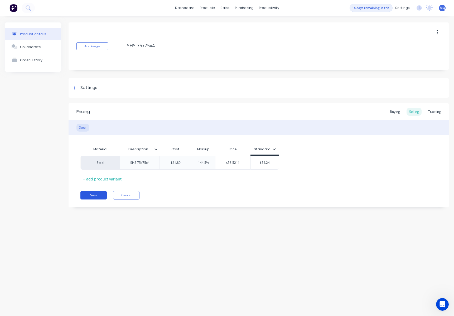
click at [98, 195] on button "Save" at bounding box center [93, 195] width 26 height 8
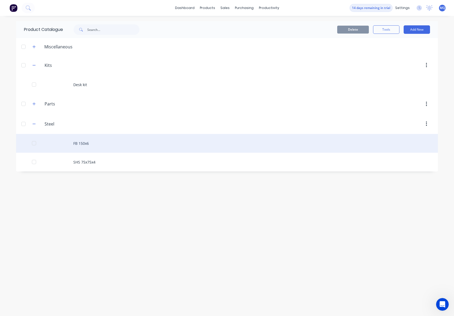
click at [92, 143] on div "FB 150x6" at bounding box center [227, 143] width 422 height 19
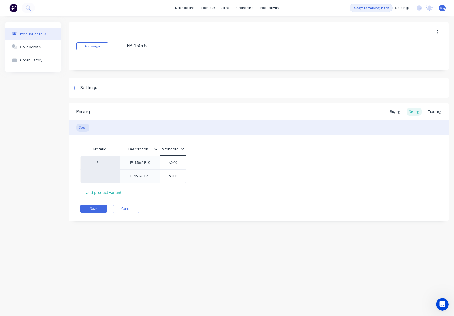
type textarea "x"
type input "$0.00"
click at [175, 161] on input "$0.00" at bounding box center [173, 162] width 26 height 5
drag, startPoint x: 175, startPoint y: 162, endPoint x: 168, endPoint y: 164, distance: 7.8
click at [168, 164] on input "$0.00" at bounding box center [173, 162] width 26 height 5
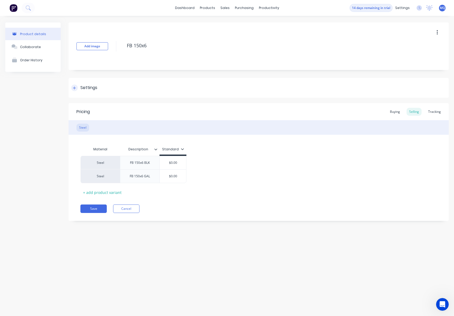
click at [91, 92] on div "Settings" at bounding box center [259, 88] width 380 height 20
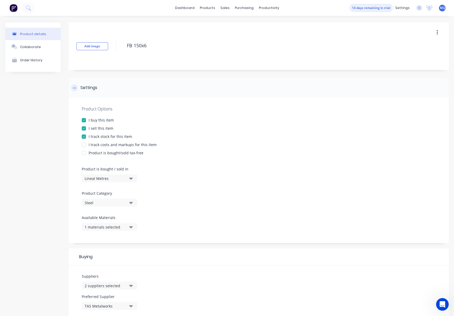
click at [91, 92] on div "Settings" at bounding box center [259, 88] width 380 height 20
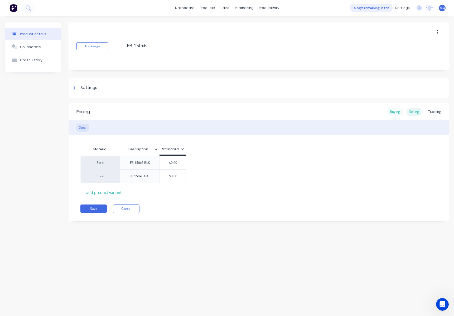
click at [391, 109] on div "Buying" at bounding box center [395, 112] width 15 height 8
click at [417, 113] on div "Selling" at bounding box center [414, 112] width 15 height 8
type input "$0.00"
click at [177, 164] on input "$0.00" at bounding box center [173, 162] width 26 height 5
click at [174, 164] on input "$0.00" at bounding box center [173, 162] width 26 height 5
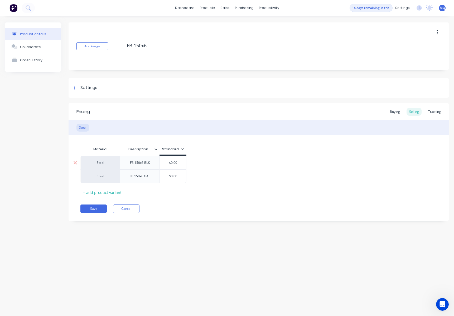
type textarea "x"
type input "$0.0"
type textarea "x"
type input "$0."
type textarea "x"
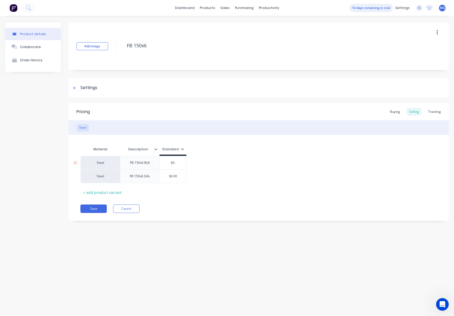
type input "$0"
type textarea "x"
type input "$"
type textarea "x"
type input "$9"
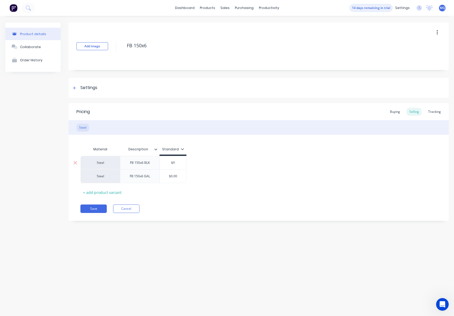
type textarea "x"
type input "$9."
type textarea "x"
type input "$9.7"
type textarea "x"
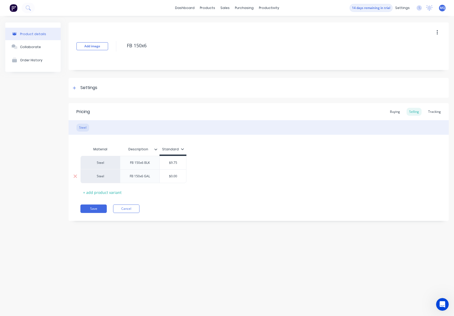
type input "$9.75"
click at [175, 174] on input "$0.00" at bounding box center [173, 176] width 26 height 5
click at [178, 176] on input "$0.00" at bounding box center [173, 176] width 26 height 5
drag, startPoint x: 178, startPoint y: 176, endPoint x: 169, endPoint y: 176, distance: 9.5
click at [169, 176] on input "$0.00" at bounding box center [173, 176] width 26 height 5
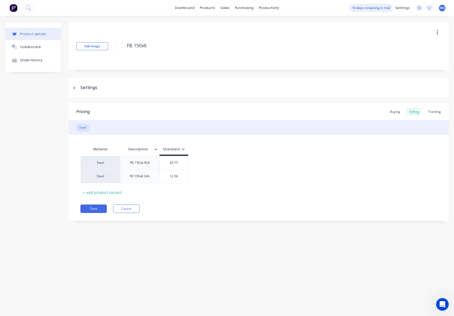
click at [224, 183] on div "Material Description Standard Steel FB 150x6 BLK $9.75 $9.75 Steel FB 150x6 GAL…" at bounding box center [258, 170] width 357 height 53
click at [91, 210] on button "Save" at bounding box center [93, 208] width 26 height 8
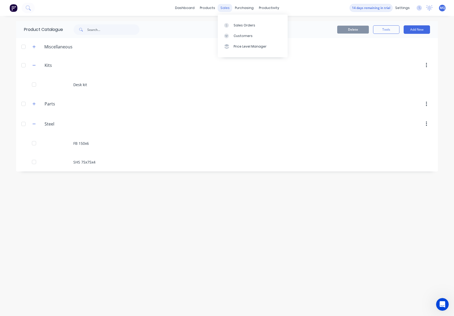
click at [224, 11] on div "sales" at bounding box center [225, 8] width 15 height 8
click at [232, 24] on link "Sales Orders" at bounding box center [253, 25] width 70 height 11
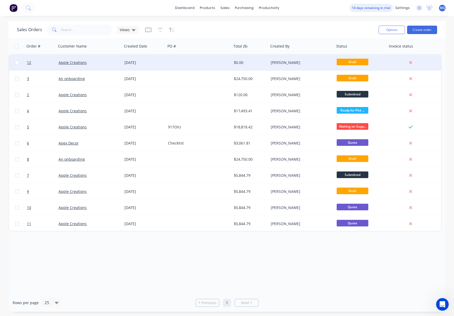
click at [187, 63] on div at bounding box center [199, 63] width 66 height 16
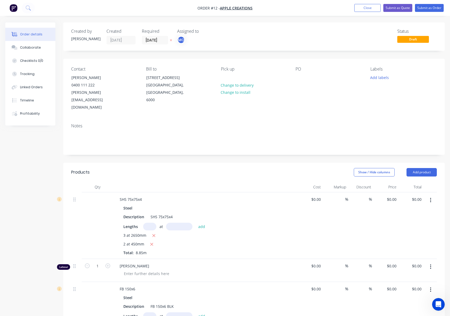
click at [150, 222] on input "text" at bounding box center [149, 226] width 13 height 8
click at [196, 222] on button "add" at bounding box center [202, 225] width 12 height 7
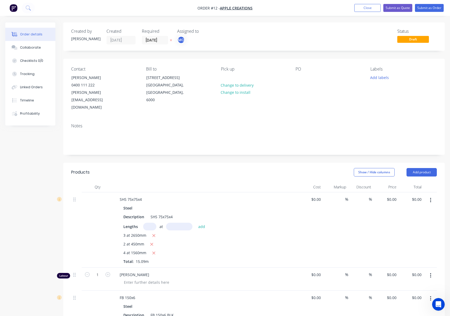
scroll to position [79, 0]
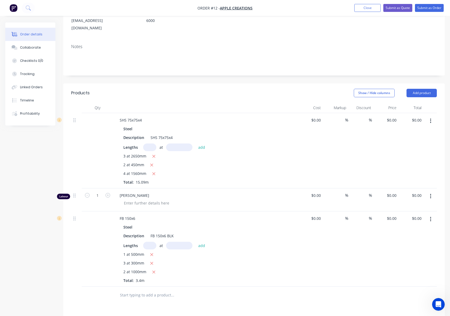
click at [431, 118] on icon "button" at bounding box center [430, 120] width 1 height 5
click at [421, 161] on button "Delete" at bounding box center [412, 166] width 50 height 11
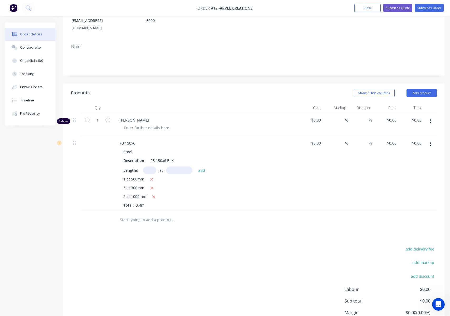
drag, startPoint x: 432, startPoint y: 105, endPoint x: 433, endPoint y: 108, distance: 2.8
click at [432, 116] on button "button" at bounding box center [431, 120] width 12 height 9
click at [421, 161] on button "Delete" at bounding box center [412, 166] width 50 height 11
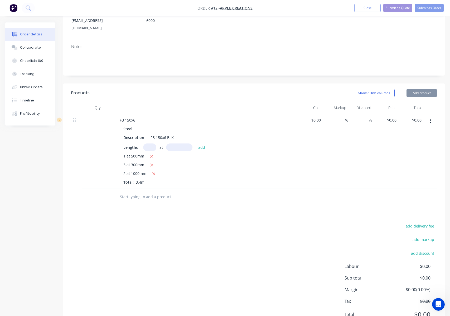
click at [432, 113] on div at bounding box center [430, 150] width 13 height 75
click at [432, 116] on button "button" at bounding box center [431, 120] width 12 height 9
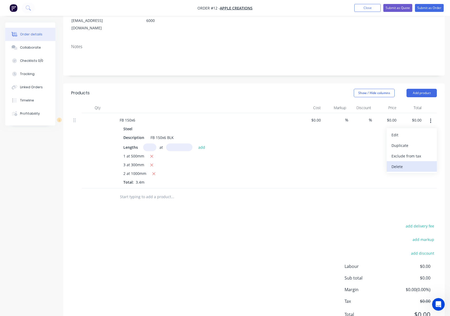
click at [422, 163] on div "Delete" at bounding box center [412, 167] width 41 height 8
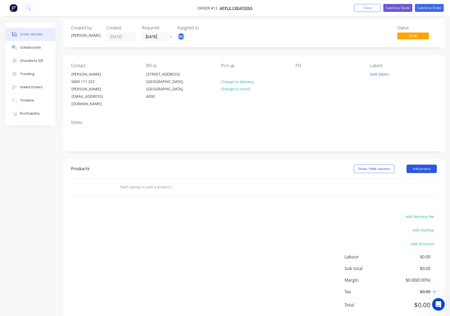
click at [422, 164] on button "Add product" at bounding box center [422, 168] width 30 height 8
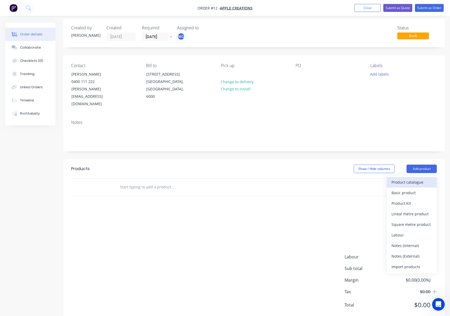
click at [421, 178] on div "Product catalogue" at bounding box center [412, 182] width 41 height 8
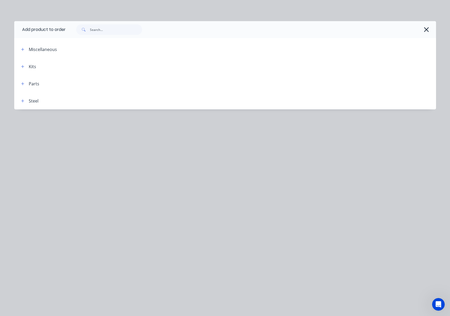
drag, startPoint x: 60, startPoint y: 97, endPoint x: 46, endPoint y: 99, distance: 14.4
click at [59, 97] on header "Steel" at bounding box center [225, 100] width 422 height 17
click at [31, 98] on div "Steel" at bounding box center [34, 101] width 10 height 6
click at [25, 102] on div "Steel" at bounding box center [28, 100] width 22 height 7
click at [21, 102] on icon "button" at bounding box center [22, 101] width 3 height 4
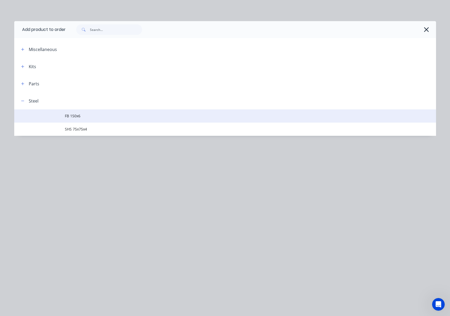
click at [68, 118] on span "FB 150x6" at bounding box center [213, 116] width 297 height 6
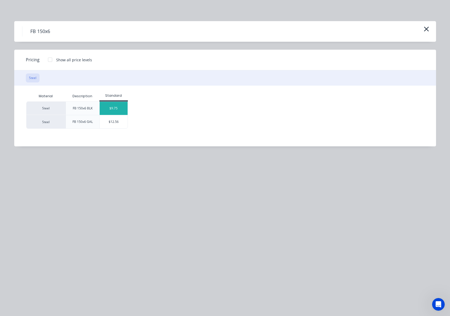
click at [121, 108] on div "$9.75" at bounding box center [114, 108] width 28 height 13
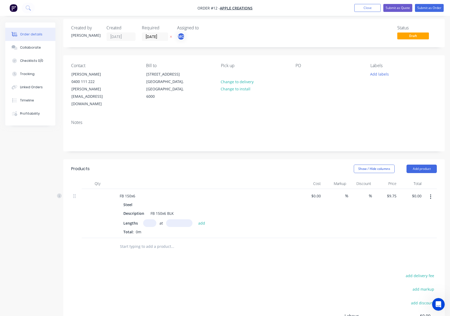
click at [150, 219] on input "text" at bounding box center [149, 223] width 13 height 8
click at [196, 219] on button "add" at bounding box center [202, 222] width 12 height 7
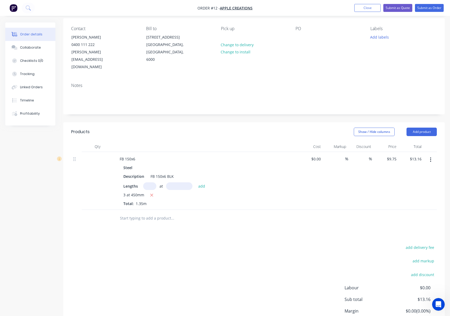
scroll to position [71, 0]
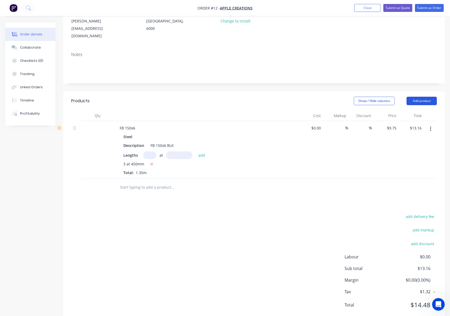
click at [420, 97] on button "Add product" at bounding box center [422, 101] width 30 height 8
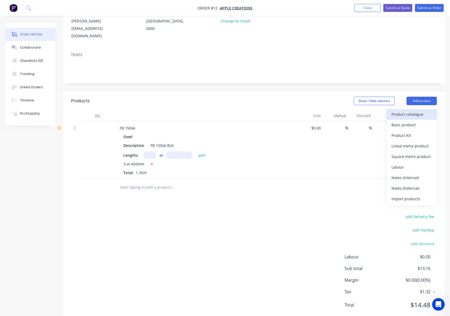
click at [415, 110] on div "Product catalogue" at bounding box center [412, 114] width 41 height 8
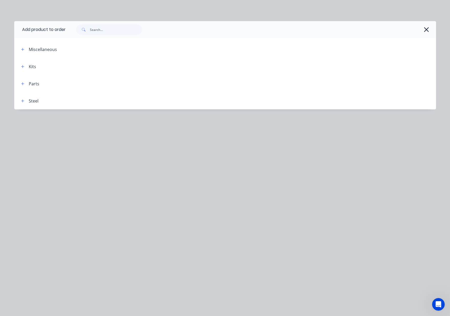
click at [45, 102] on div at bounding box center [238, 100] width 398 height 7
click at [32, 99] on div "Steel" at bounding box center [34, 101] width 10 height 6
drag, startPoint x: 18, startPoint y: 100, endPoint x: 22, endPoint y: 100, distance: 4.0
click at [19, 100] on div "Steel" at bounding box center [28, 100] width 22 height 7
click at [23, 100] on icon "button" at bounding box center [22, 101] width 3 height 4
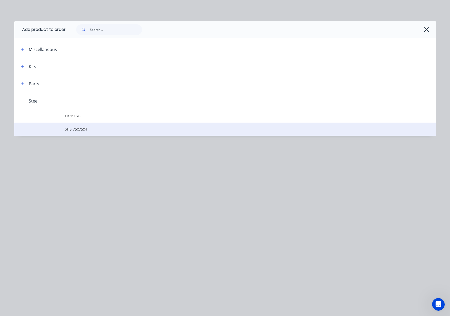
click at [69, 128] on span "SHS 75x75x4" at bounding box center [213, 129] width 297 height 6
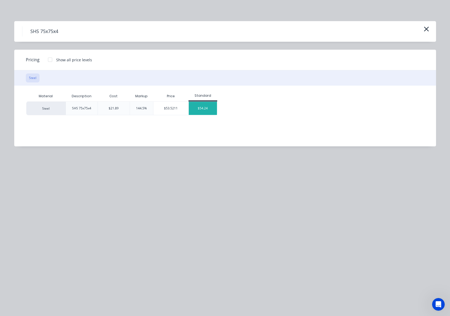
click at [209, 109] on div "$54.24" at bounding box center [203, 108] width 28 height 13
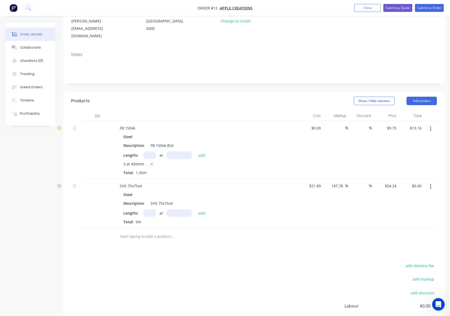
click at [149, 209] on input "text" at bounding box center [149, 213] width 13 height 8
click at [196, 209] on button "add" at bounding box center [202, 212] width 12 height 7
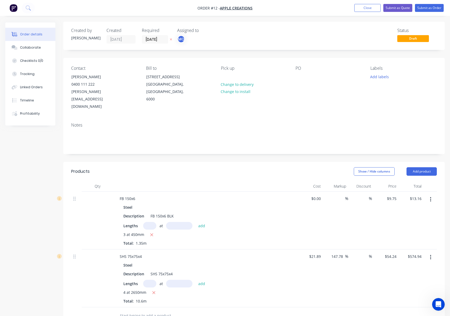
scroll to position [0, 0]
click at [150, 39] on input "[DATE]" at bounding box center [155, 40] width 26 height 8
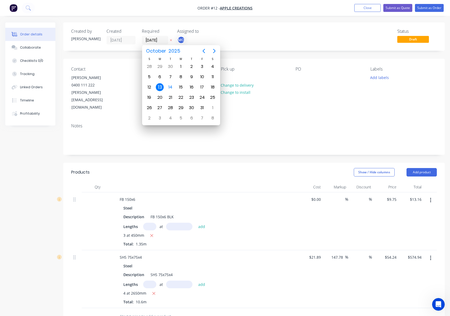
click at [253, 33] on div "Status Draft" at bounding box center [333, 37] width 207 height 16
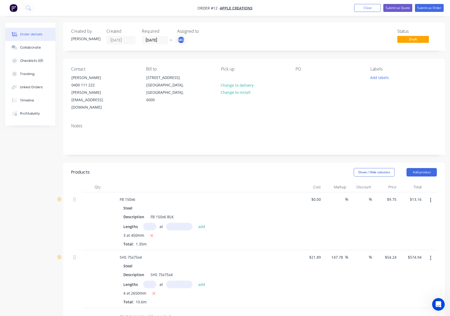
click at [297, 69] on div "PO" at bounding box center [329, 68] width 66 height 5
click at [76, 119] on div "Notes" at bounding box center [254, 136] width 382 height 35
click at [79, 123] on div "Notes" at bounding box center [254, 125] width 366 height 5
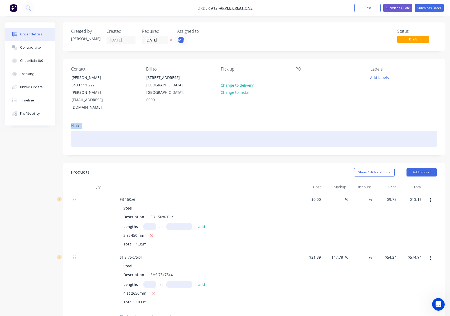
drag, startPoint x: 79, startPoint y: 111, endPoint x: 83, endPoint y: 127, distance: 16.8
click at [79, 123] on div "Notes" at bounding box center [254, 125] width 366 height 5
click at [82, 131] on div at bounding box center [254, 139] width 366 height 16
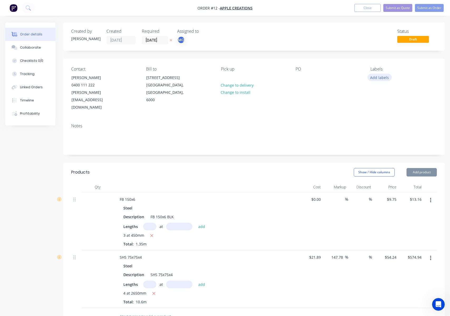
click at [379, 77] on button "Add labels" at bounding box center [380, 77] width 24 height 7
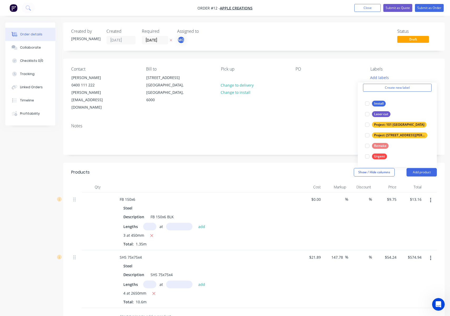
click at [338, 119] on div "Notes" at bounding box center [254, 136] width 382 height 35
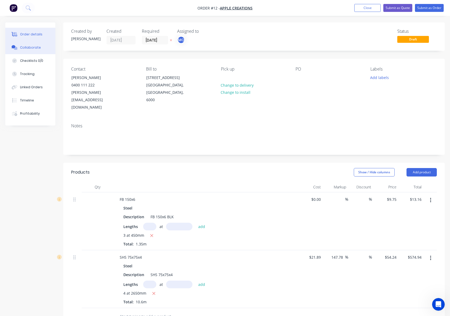
click at [27, 53] on button "Collaborate" at bounding box center [30, 47] width 50 height 13
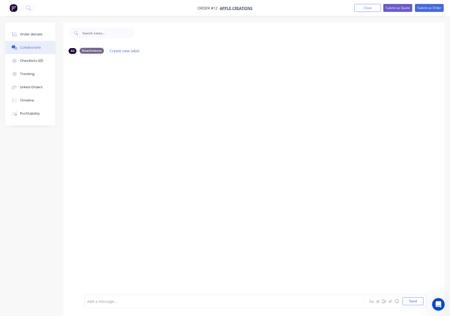
click at [84, 51] on div "Attachments" at bounding box center [92, 51] width 24 height 6
click at [90, 54] on div "All Attachments Create new label" at bounding box center [254, 50] width 371 height 7
click at [125, 73] on div at bounding box center [254, 176] width 382 height 236
drag, startPoint x: 42, startPoint y: 65, endPoint x: 41, endPoint y: 60, distance: 5.7
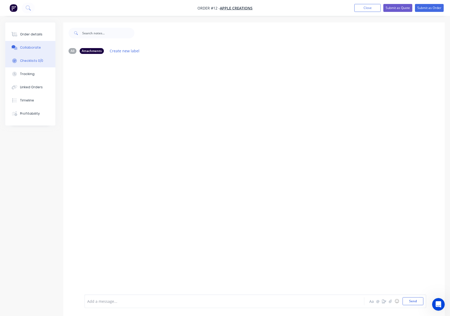
click at [41, 63] on button "Checklists 0/0" at bounding box center [30, 60] width 50 height 13
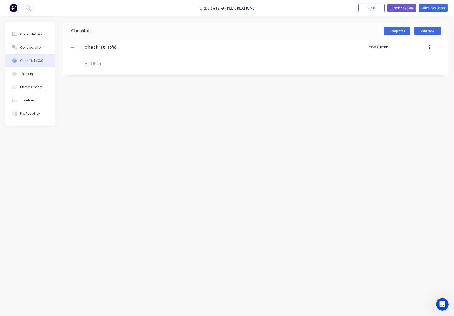
click at [41, 60] on div "Checklists 0/0" at bounding box center [31, 60] width 23 height 5
click at [31, 73] on div "Tracking" at bounding box center [27, 73] width 15 height 5
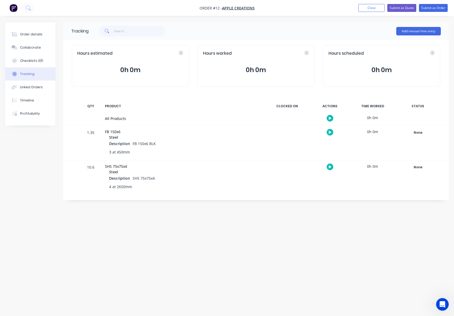
click at [328, 116] on button "button" at bounding box center [330, 118] width 7 height 7
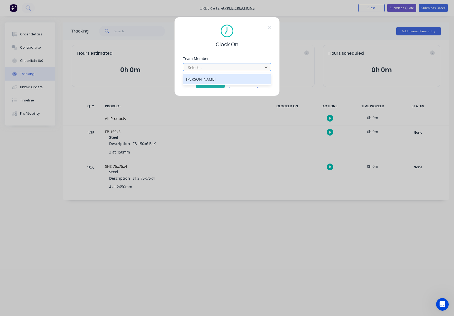
click at [236, 69] on div at bounding box center [224, 67] width 72 height 7
click at [226, 81] on div "[PERSON_NAME]" at bounding box center [227, 79] width 88 height 10
click at [217, 82] on button "Clock On" at bounding box center [210, 83] width 29 height 8
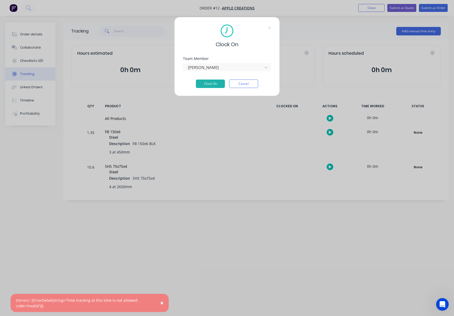
click at [199, 212] on div "Clock On Team Member [PERSON_NAME] Clock On Cancel" at bounding box center [227, 158] width 454 height 316
click at [251, 83] on button "Cancel" at bounding box center [243, 83] width 29 height 8
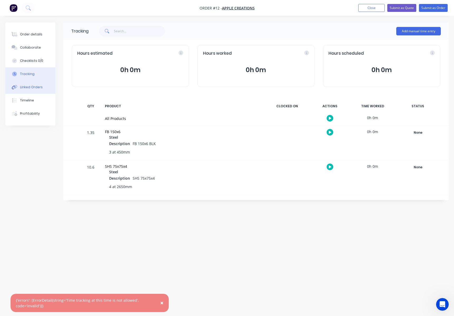
click at [37, 85] on div "Linked Orders" at bounding box center [31, 87] width 23 height 5
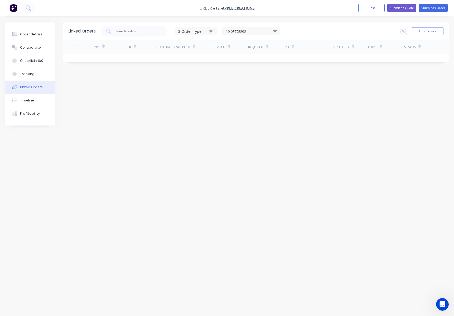
click at [424, 35] on div "Link Orders" at bounding box center [422, 31] width 44 height 11
click at [425, 33] on button "Link Orders" at bounding box center [428, 31] width 32 height 8
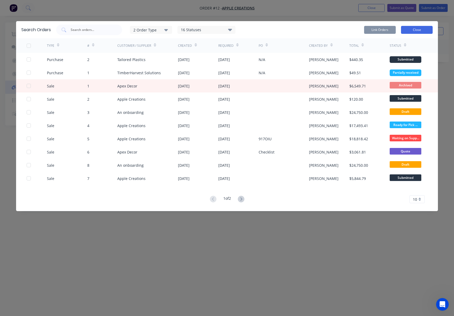
click at [421, 30] on button "Close" at bounding box center [417, 30] width 32 height 8
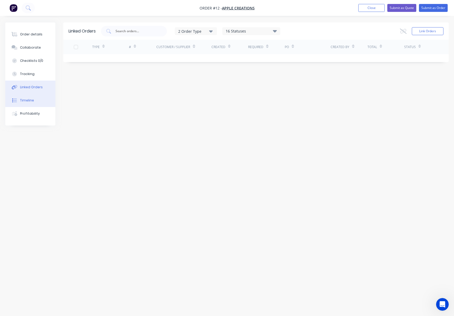
click at [38, 102] on button "Timeline" at bounding box center [30, 100] width 50 height 13
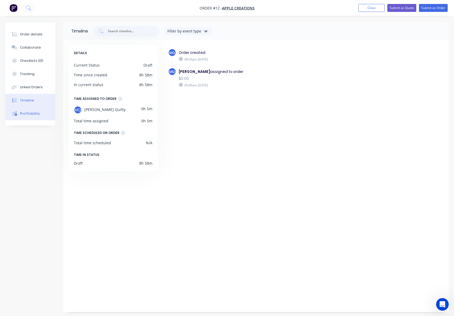
click at [31, 115] on div "Profitability" at bounding box center [30, 113] width 20 height 5
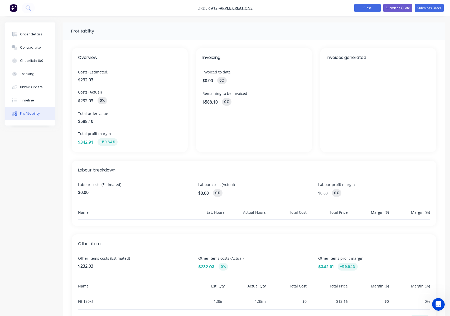
click at [364, 7] on button "Close" at bounding box center [368, 8] width 26 height 8
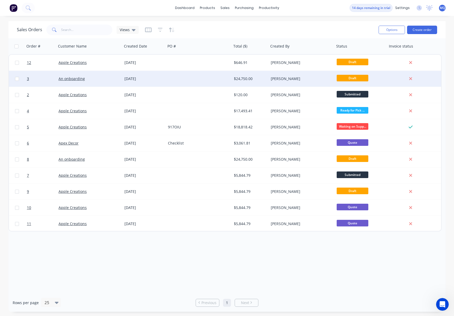
click at [250, 79] on div "$24,750.00" at bounding box center [249, 78] width 31 height 5
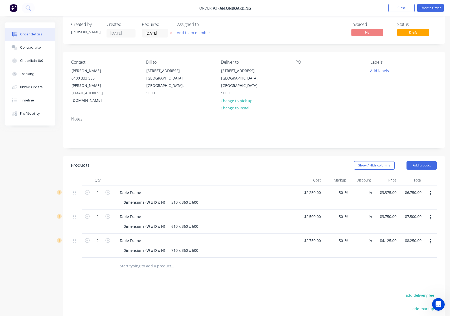
scroll to position [26, 0]
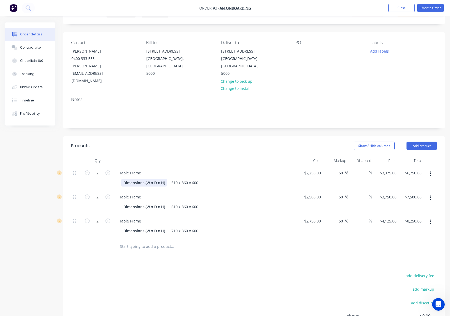
click at [118, 178] on div "Dimensions (W x D x H) 510 x 360 x 600" at bounding box center [206, 182] width 180 height 9
click at [139, 169] on div "Table Frame" at bounding box center [131, 173] width 30 height 8
click at [76, 169] on div at bounding box center [76, 172] width 6 height 7
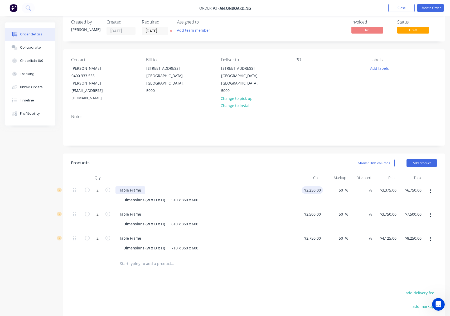
scroll to position [0, 0]
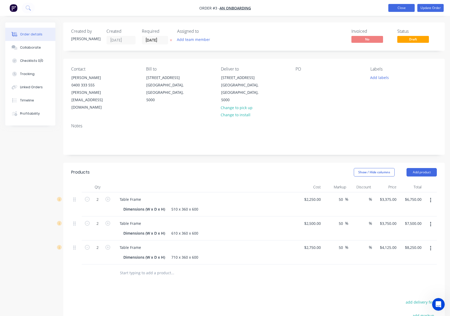
drag, startPoint x: 400, startPoint y: 10, endPoint x: 395, endPoint y: 11, distance: 4.6
click at [400, 10] on button "Close" at bounding box center [402, 8] width 26 height 8
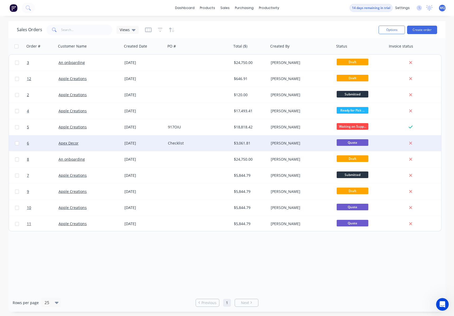
click at [241, 142] on div "$3,061.81" at bounding box center [249, 142] width 31 height 5
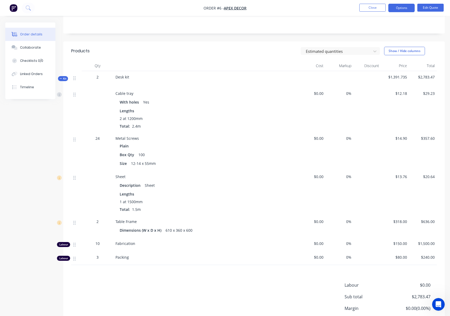
scroll to position [148, 0]
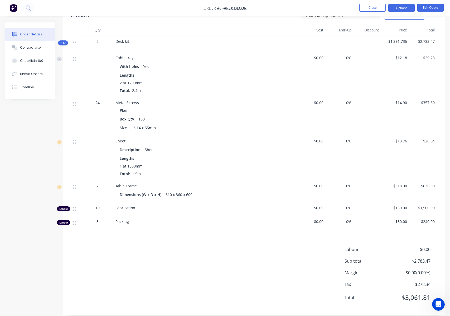
click at [59, 40] on button "Kit" at bounding box center [63, 42] width 10 height 5
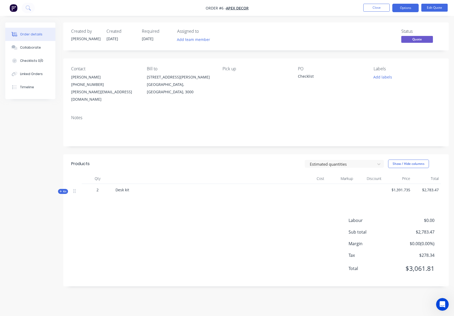
click at [61, 190] on icon "button" at bounding box center [61, 191] width 2 height 2
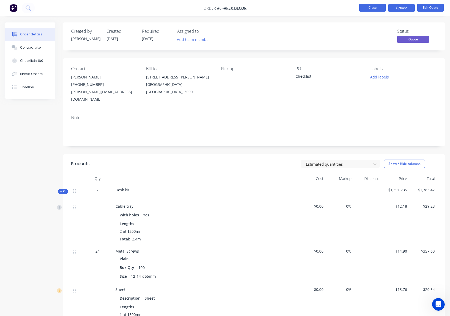
click at [364, 9] on button "Close" at bounding box center [373, 8] width 26 height 8
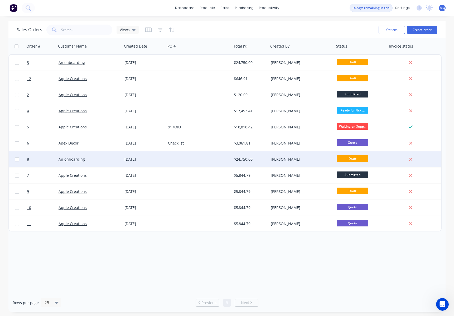
click at [245, 160] on div "$24,750.00" at bounding box center [249, 158] width 31 height 5
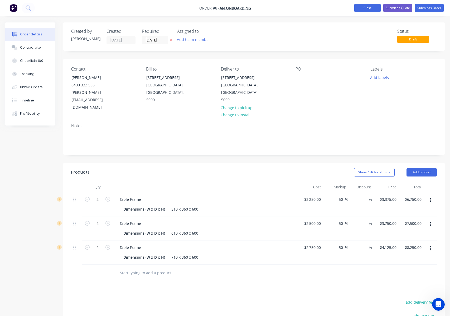
click at [364, 8] on button "Close" at bounding box center [368, 8] width 26 height 8
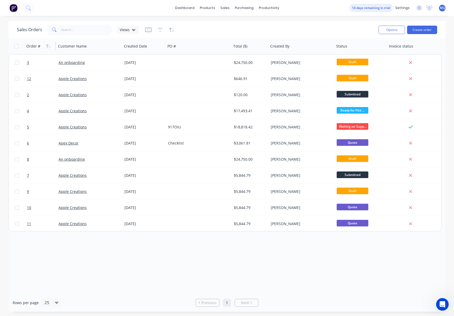
click at [36, 43] on div "Order #" at bounding box center [39, 46] width 26 height 11
click at [45, 47] on button "button" at bounding box center [49, 46] width 8 height 8
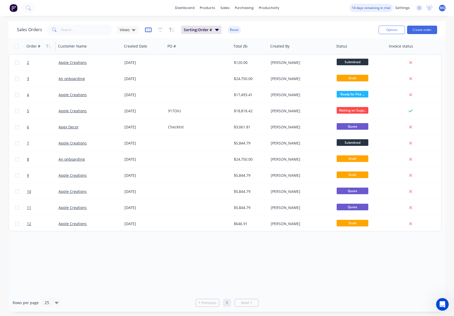
click at [147, 29] on icon "button" at bounding box center [148, 29] width 7 height 5
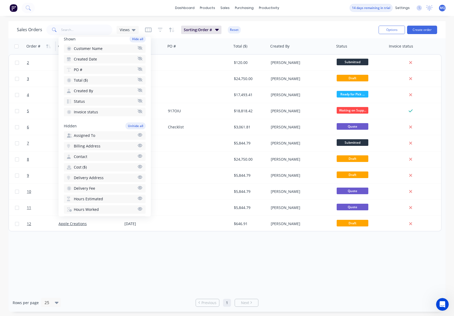
scroll to position [53, 0]
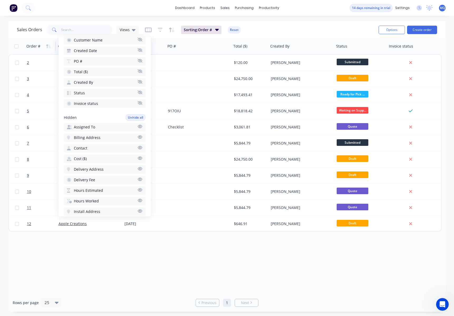
click at [138, 158] on icon "button" at bounding box center [140, 158] width 5 height 4
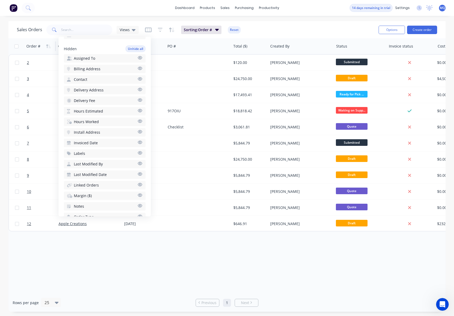
scroll to position [158, 0]
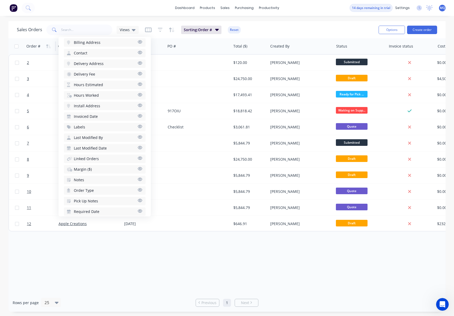
click at [138, 169] on icon "button" at bounding box center [140, 168] width 5 height 4
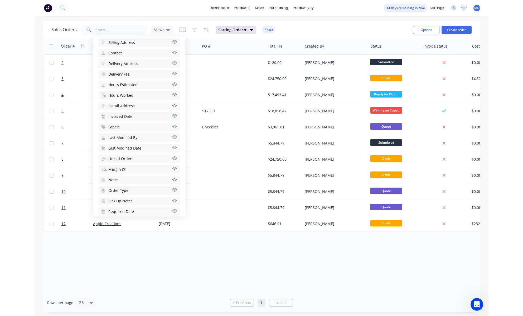
scroll to position [169, 0]
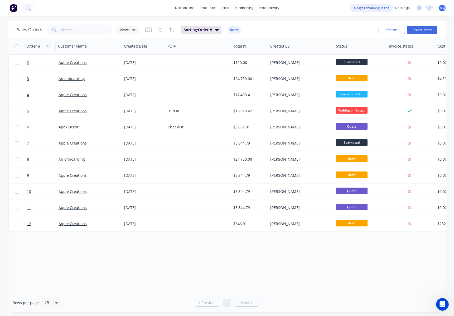
click at [276, 29] on div "Sales Orders Views Sorting: Order # Reset" at bounding box center [196, 29] width 358 height 13
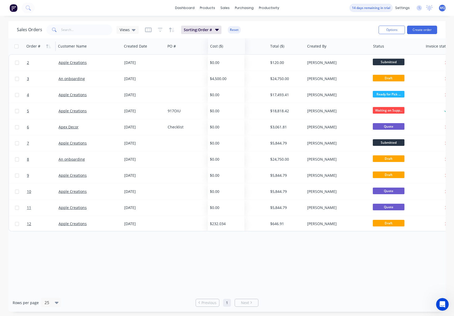
drag, startPoint x: 441, startPoint y: 47, endPoint x: 214, endPoint y: 53, distance: 227.8
click at [214, 53] on div "Cost ($)" at bounding box center [226, 46] width 37 height 16
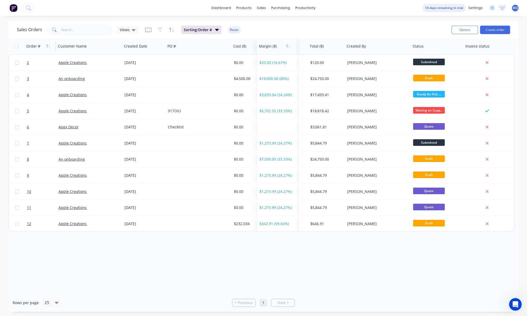
drag, startPoint x: 464, startPoint y: 48, endPoint x: 269, endPoint y: 48, distance: 195.8
click at [269, 48] on div at bounding box center [276, 46] width 34 height 11
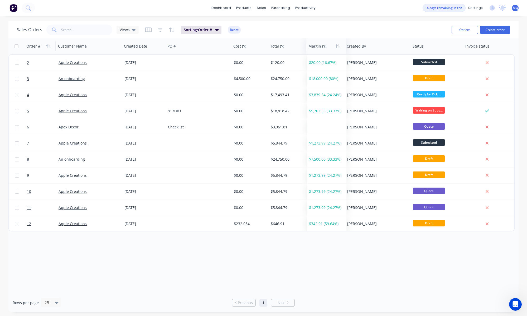
drag, startPoint x: 290, startPoint y: 50, endPoint x: 314, endPoint y: 50, distance: 23.7
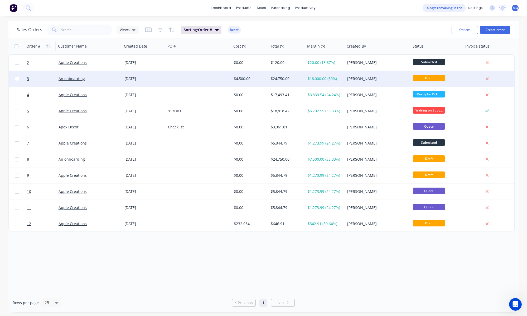
click at [293, 80] on div "$24,750.00" at bounding box center [286, 78] width 31 height 5
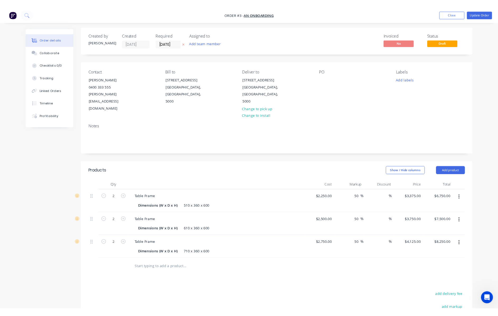
scroll to position [92, 0]
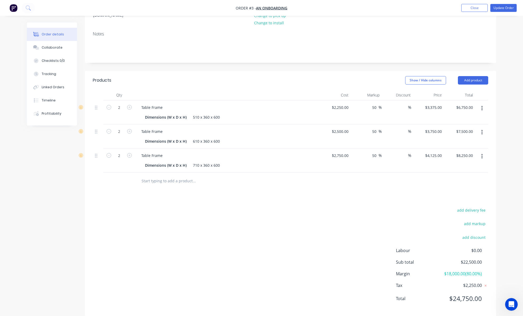
click at [437, 41] on div "Notes" at bounding box center [291, 44] width 412 height 35
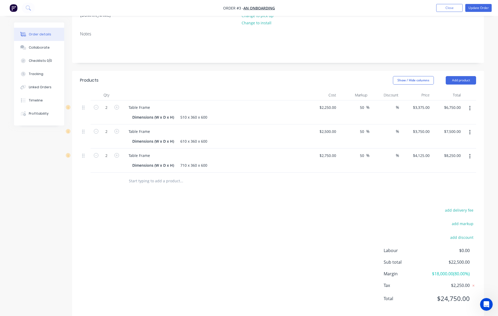
click at [469, 105] on icon "button" at bounding box center [469, 108] width 1 height 6
click at [454, 118] on div "Edit" at bounding box center [450, 122] width 41 height 8
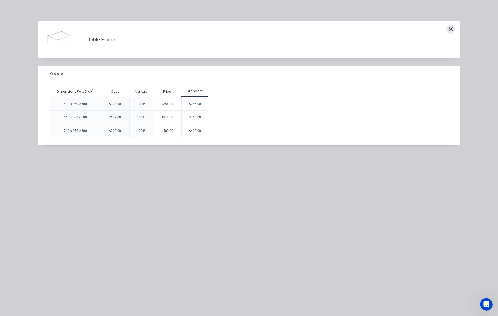
click at [449, 28] on icon "button" at bounding box center [450, 29] width 5 height 5
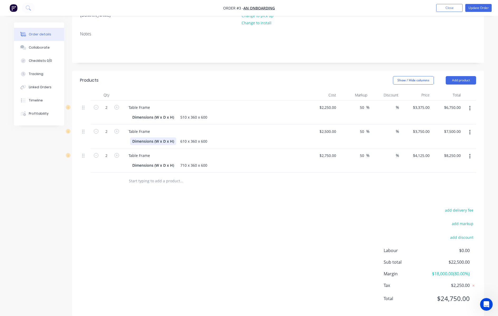
click at [155, 137] on div "Dimensions (W x D x H)" at bounding box center [153, 141] width 46 height 8
click at [158, 113] on div "Dimensions (W x D x H)" at bounding box center [153, 117] width 46 height 8
click at [154, 175] on input "text" at bounding box center [181, 180] width 106 height 11
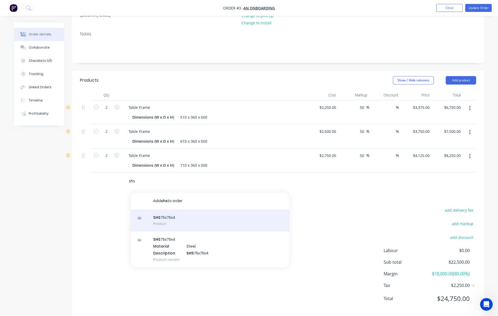
click at [168, 209] on div "SHS 75x75x4 Product" at bounding box center [210, 220] width 158 height 22
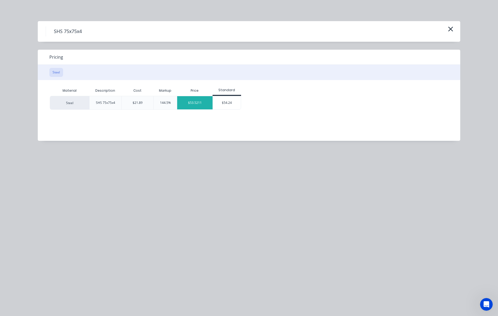
click at [198, 100] on div "$53.5211" at bounding box center [194, 102] width 35 height 13
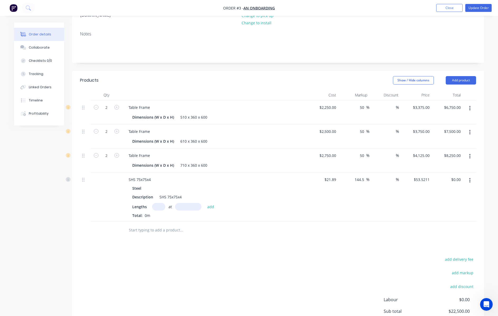
click at [157, 225] on input "text" at bounding box center [181, 230] width 106 height 11
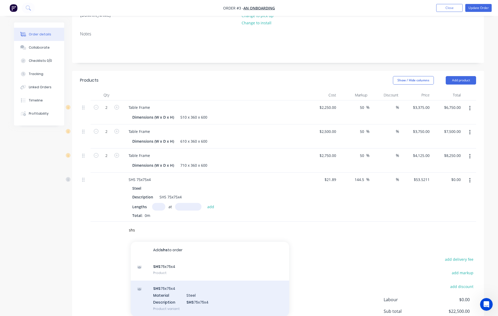
click at [194, 280] on div "SHS 75x75x4 Material Steel Description SHS 75x75x4 Product variant" at bounding box center [210, 298] width 158 height 36
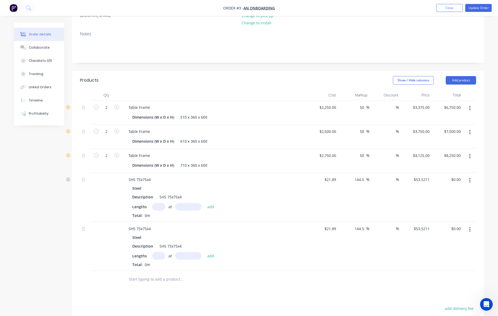
click at [168, 274] on input "text" at bounding box center [181, 279] width 106 height 11
click at [171, 307] on div "SHS 75x75x4 Product" at bounding box center [210, 318] width 158 height 22
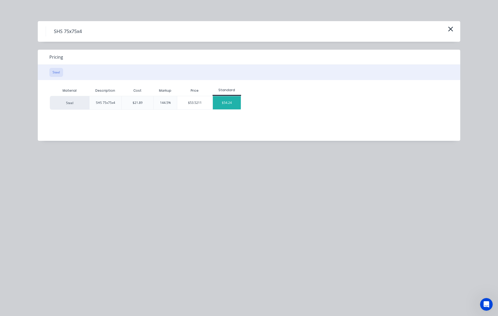
click at [233, 104] on div "$54.24" at bounding box center [227, 102] width 28 height 13
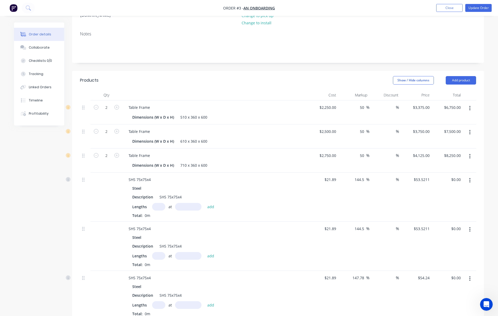
scroll to position [145, 0]
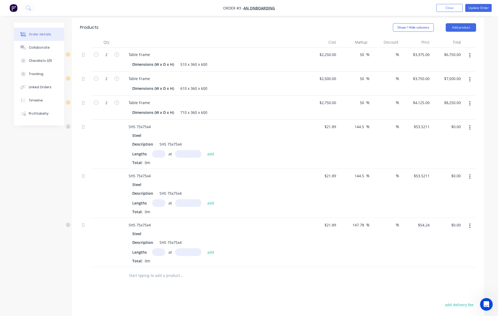
click at [470, 221] on button "button" at bounding box center [469, 225] width 12 height 9
click at [457, 267] on div "Delete" at bounding box center [450, 271] width 41 height 8
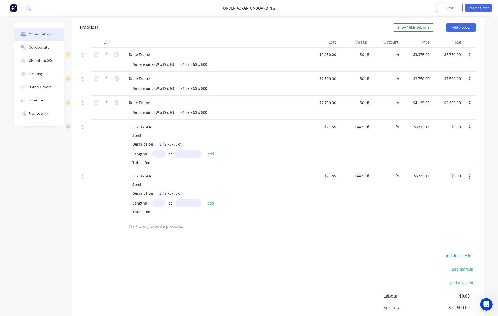
click at [470, 172] on button "button" at bounding box center [469, 176] width 12 height 9
click at [457, 218] on div "Delete" at bounding box center [450, 222] width 41 height 8
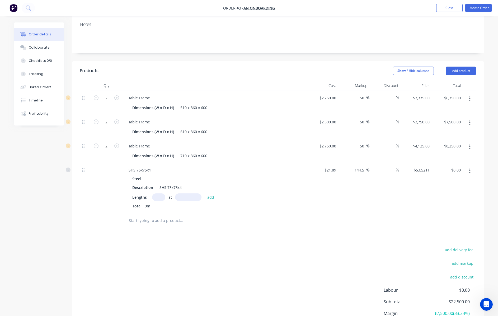
scroll to position [135, 0]
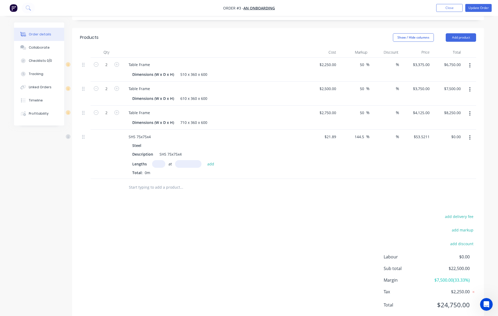
click at [155, 160] on input "text" at bounding box center [158, 164] width 13 height 8
click at [208, 160] on button "add" at bounding box center [210, 163] width 12 height 7
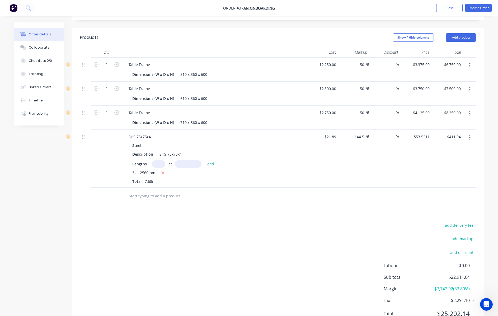
click at [453, 285] on span "$7,742.92 ( 33.80 %)" at bounding box center [449, 288] width 39 height 6
click at [469, 135] on icon "button" at bounding box center [469, 138] width 1 height 6
click at [461, 179] on div "Delete" at bounding box center [450, 183] width 41 height 8
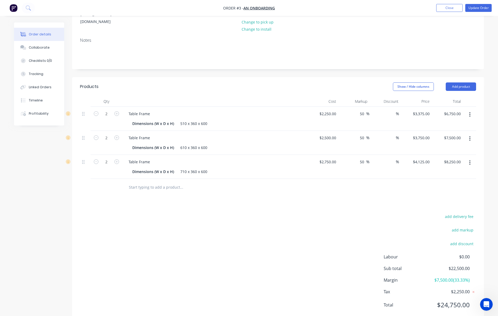
click at [444, 276] on span "$7,500.00 ( 33.33 %)" at bounding box center [449, 279] width 39 height 6
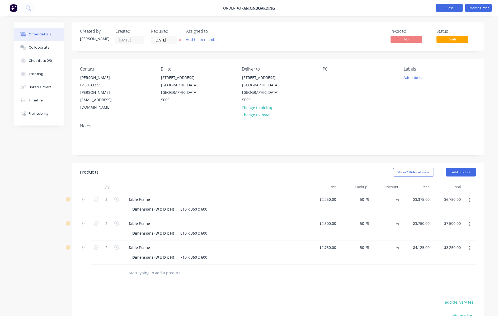
click at [455, 9] on button "Close" at bounding box center [449, 8] width 26 height 8
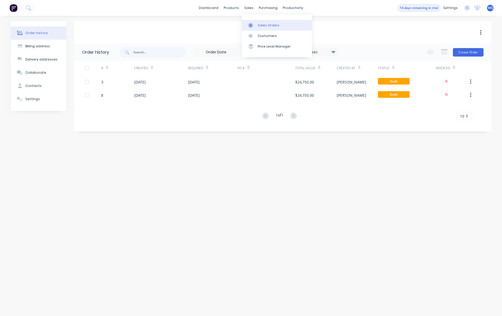
click at [249, 23] on icon at bounding box center [250, 25] width 5 height 5
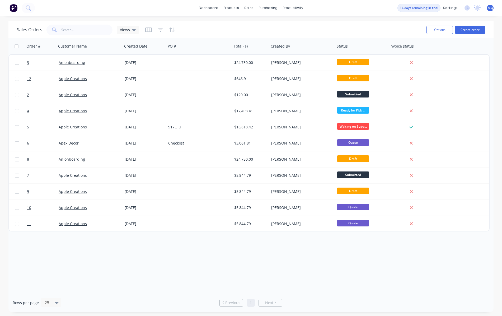
click at [430, 36] on div "Sales Orders Views Options Create order" at bounding box center [250, 29] width 485 height 17
click at [433, 30] on button "Options" at bounding box center [439, 30] width 26 height 8
click at [213, 28] on div "Sales Orders Views" at bounding box center [219, 29] width 405 height 13
click at [133, 29] on icon at bounding box center [134, 30] width 4 height 2
click at [230, 27] on div "Sales Orders Views" at bounding box center [219, 29] width 405 height 13
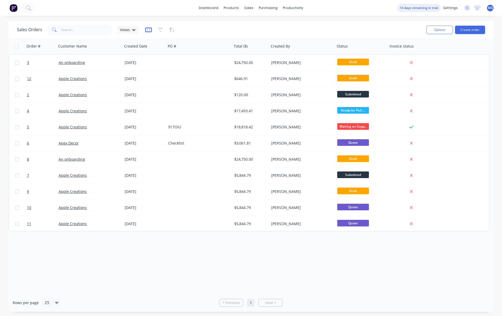
click at [149, 30] on icon "button" at bounding box center [148, 29] width 3 height 3
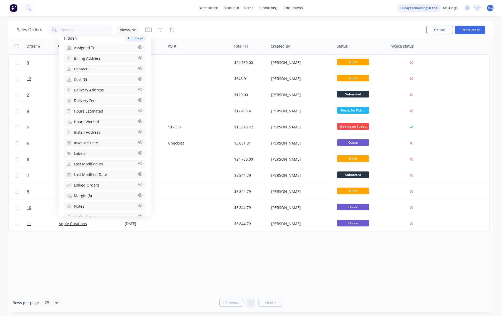
scroll to position [106, 0]
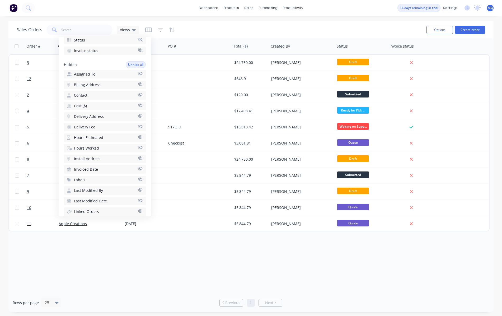
click at [84, 104] on span "Cost ($)" at bounding box center [80, 105] width 13 height 5
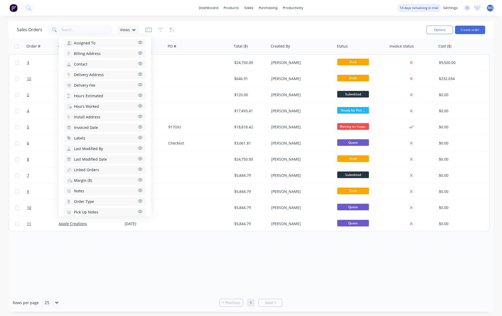
scroll to position [158, 0]
click at [88, 169] on span "Margin ($)" at bounding box center [83, 168] width 18 height 5
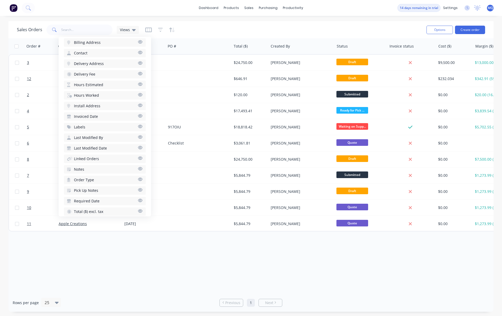
click at [273, 250] on div "Order # Customer Name Created Date PO # Total ($) Created By Status Invoice sta…" at bounding box center [250, 165] width 485 height 255
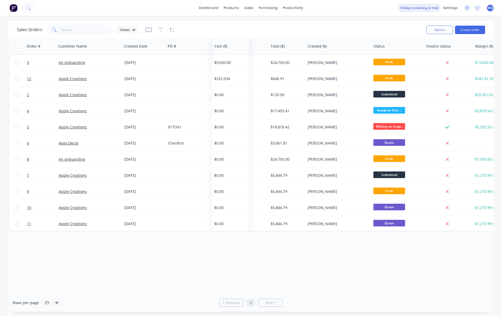
drag, startPoint x: 443, startPoint y: 50, endPoint x: 219, endPoint y: 41, distance: 223.9
click at [219, 41] on div at bounding box center [229, 46] width 31 height 11
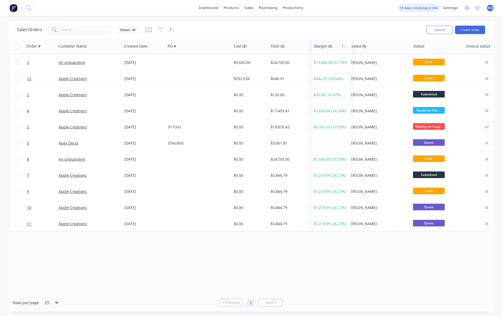
drag, startPoint x: 480, startPoint y: 48, endPoint x: 318, endPoint y: 42, distance: 161.8
click at [319, 42] on div at bounding box center [331, 46] width 34 height 11
click at [132, 30] on icon at bounding box center [134, 30] width 4 height 2
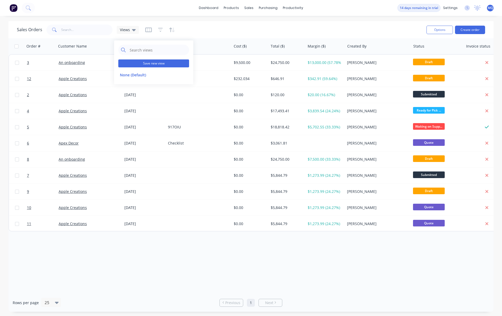
click at [147, 64] on button "Save new view" at bounding box center [153, 63] width 71 height 8
click at [211, 64] on label "Set as your default view" at bounding box center [232, 63] width 42 height 6
click at [207, 64] on input "Set as your default view" at bounding box center [206, 62] width 4 height 5
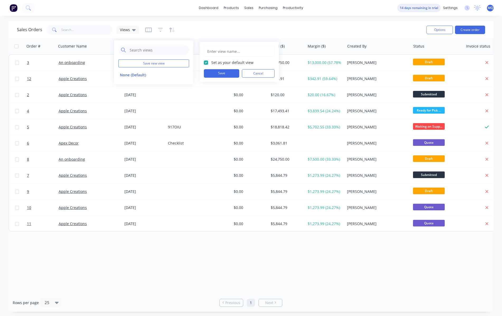
checkbox input "true"
click at [211, 71] on button "Save" at bounding box center [221, 73] width 35 height 8
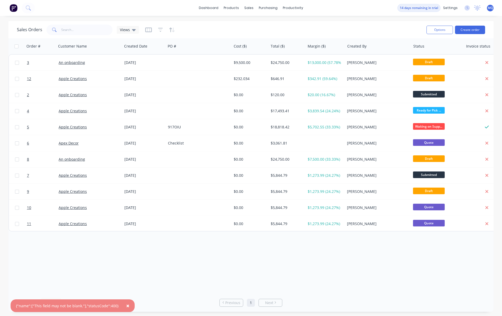
click at [231, 29] on div "Sales Orders Views" at bounding box center [219, 29] width 405 height 13
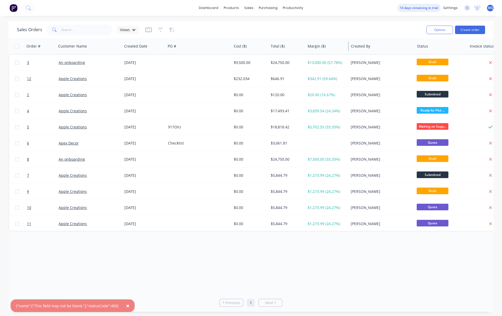
drag, startPoint x: 344, startPoint y: 47, endPoint x: 348, endPoint y: 46, distance: 3.7
click at [348, 46] on div at bounding box center [348, 45] width 1 height 9
